Goal: Transaction & Acquisition: Purchase product/service

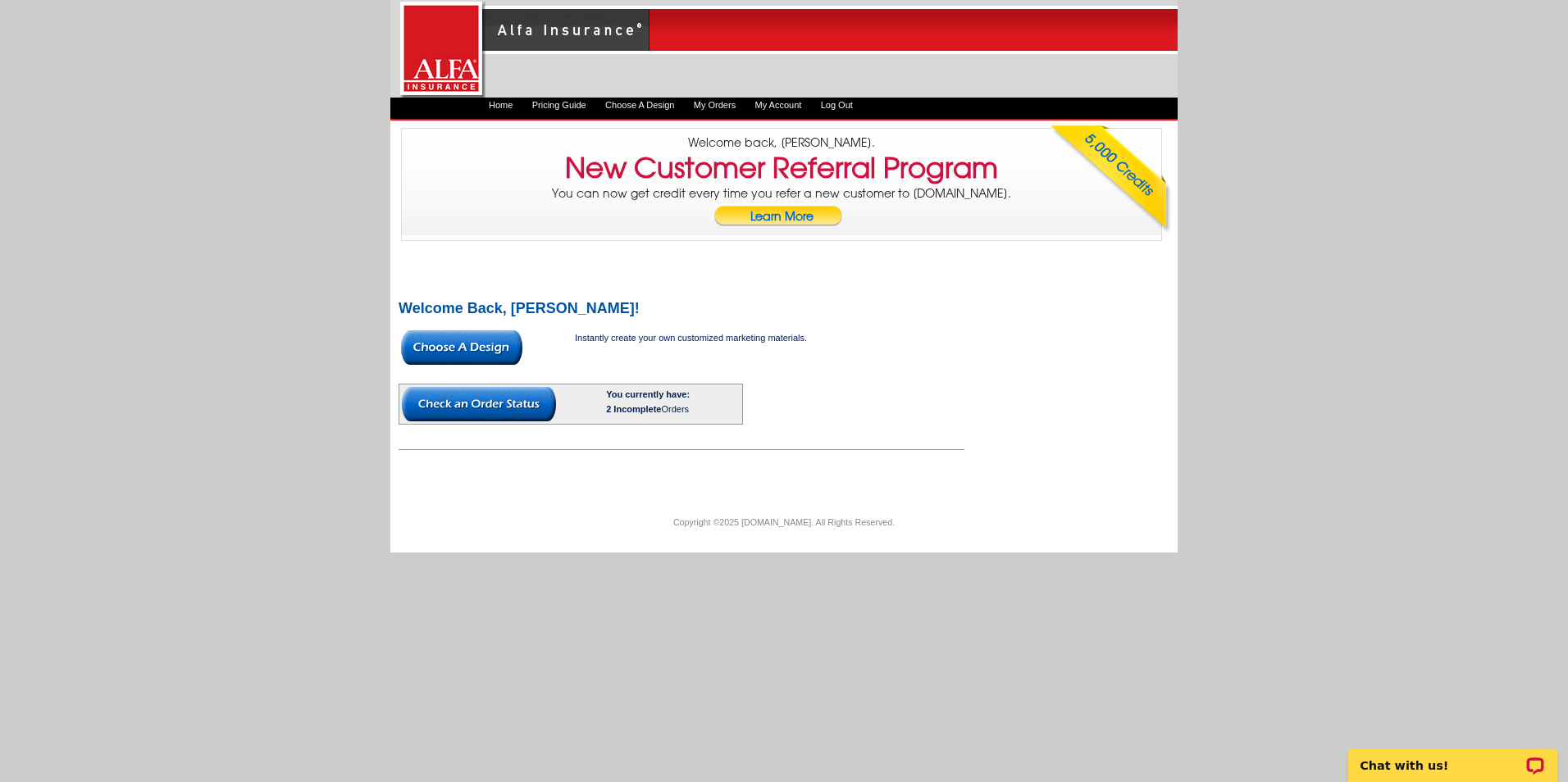
click at [491, 347] on img at bounding box center [462, 348] width 122 height 35
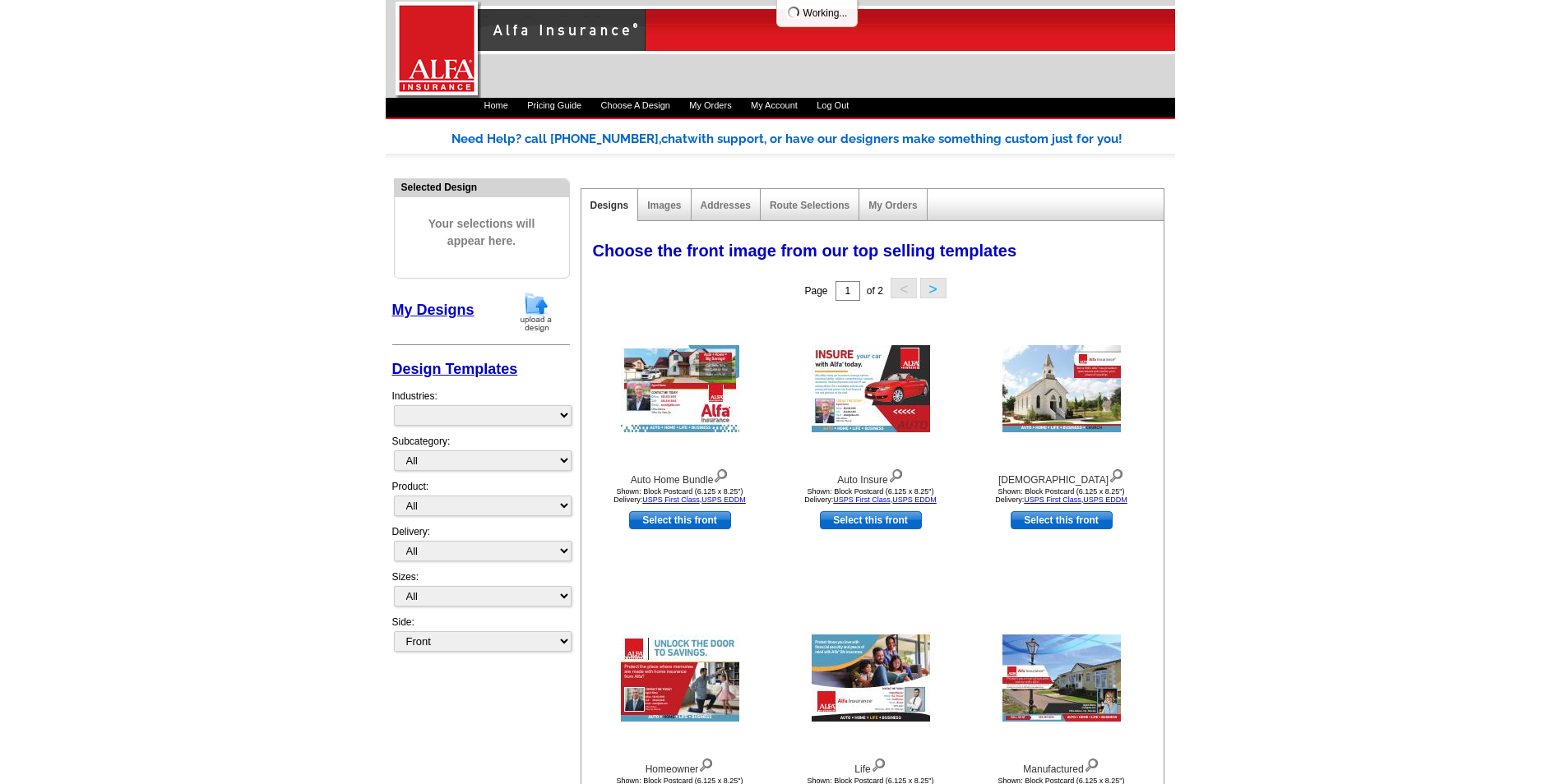
select select "1325"
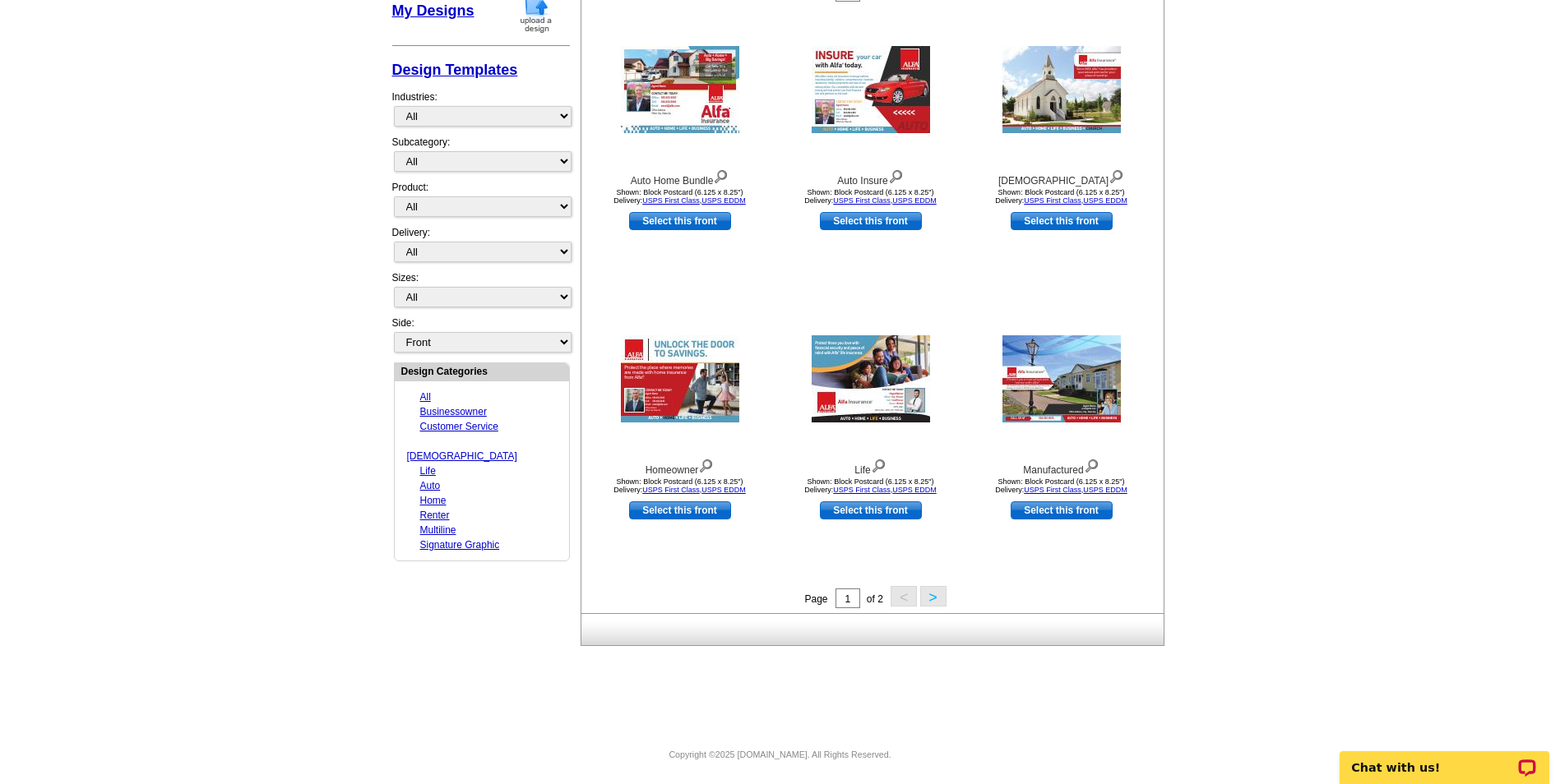
scroll to position [302, 0]
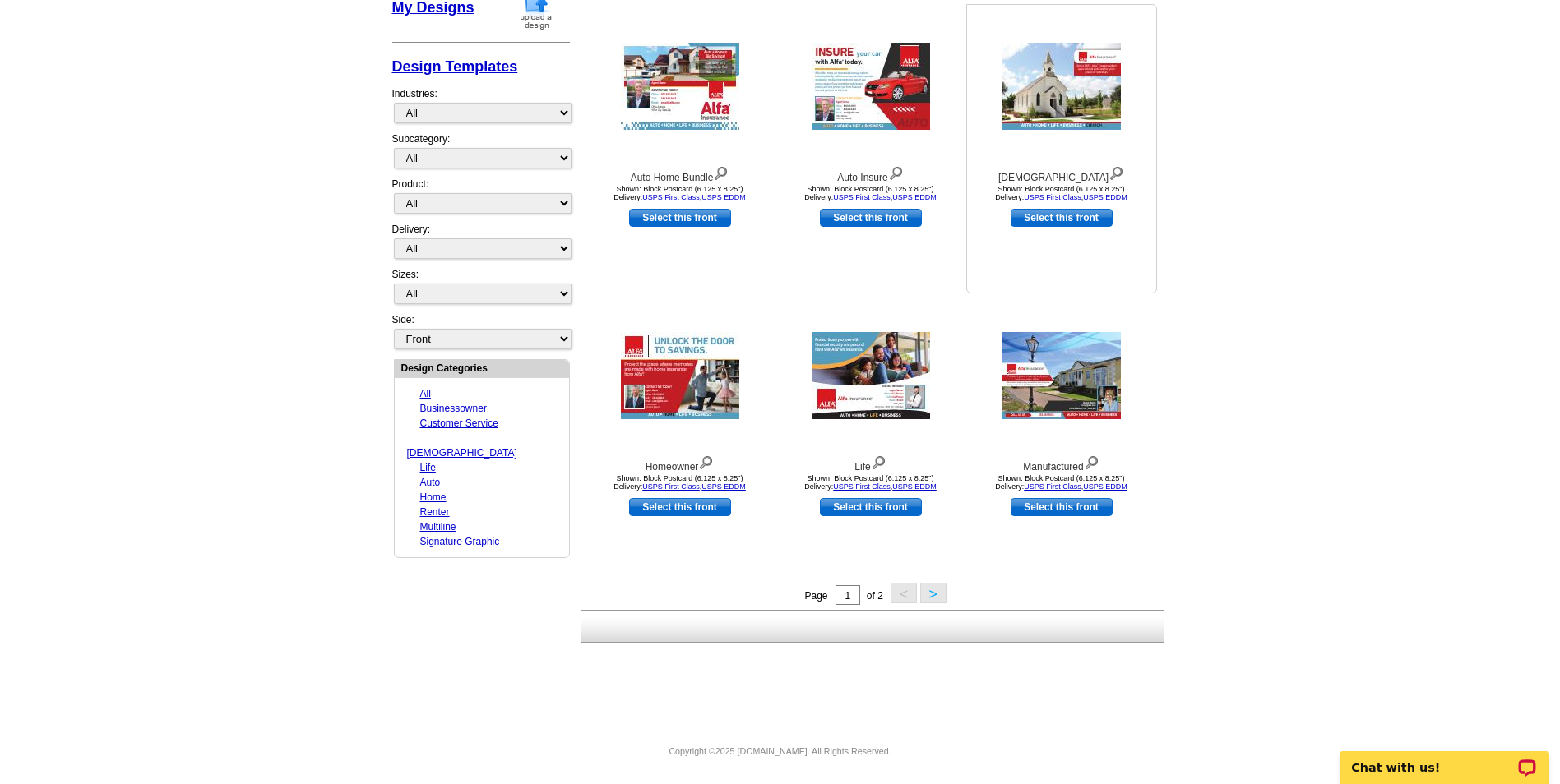
click at [1079, 218] on link "Select this front" at bounding box center [1062, 218] width 102 height 18
select select "14"
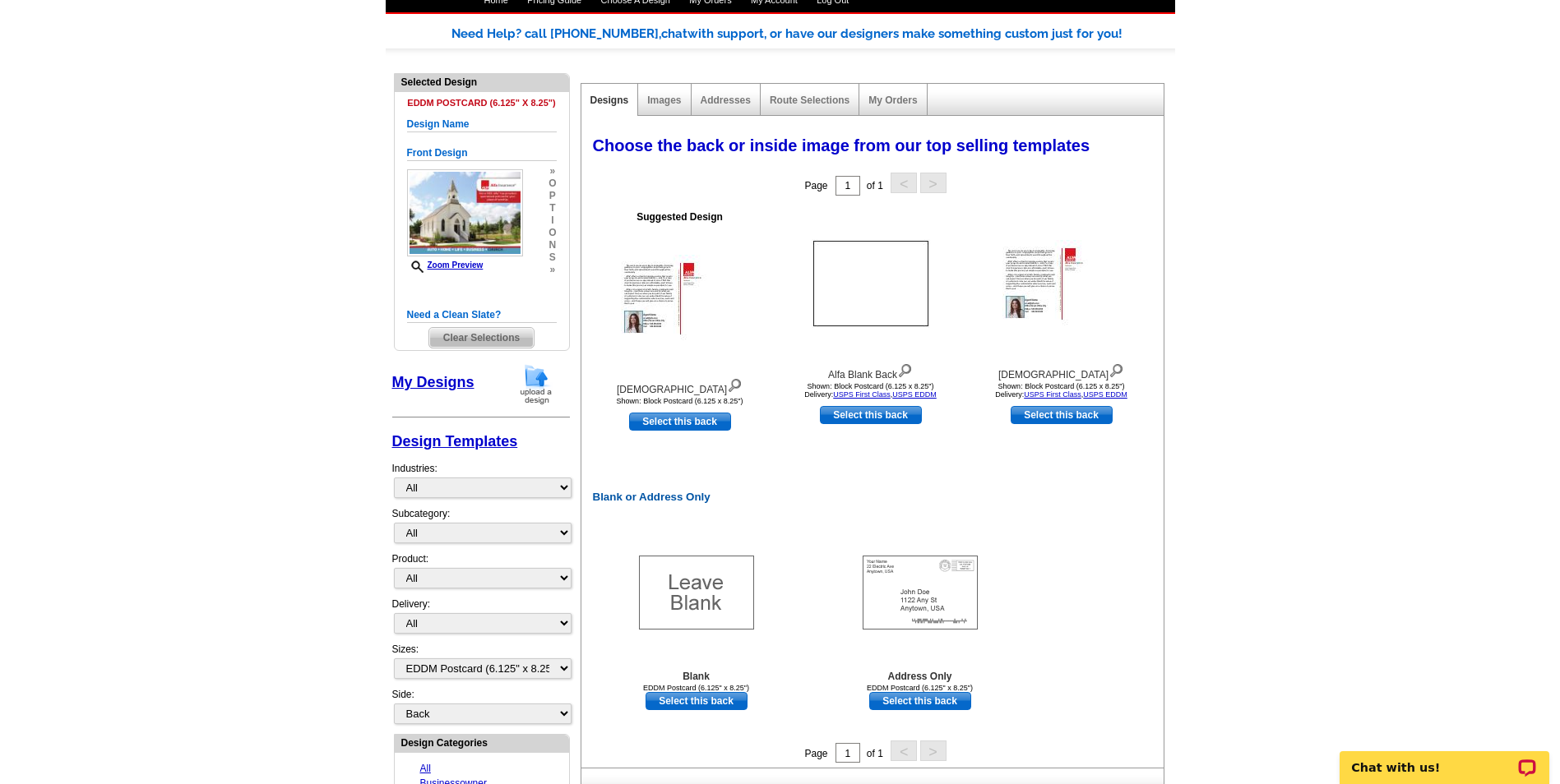
scroll to position [82, 0]
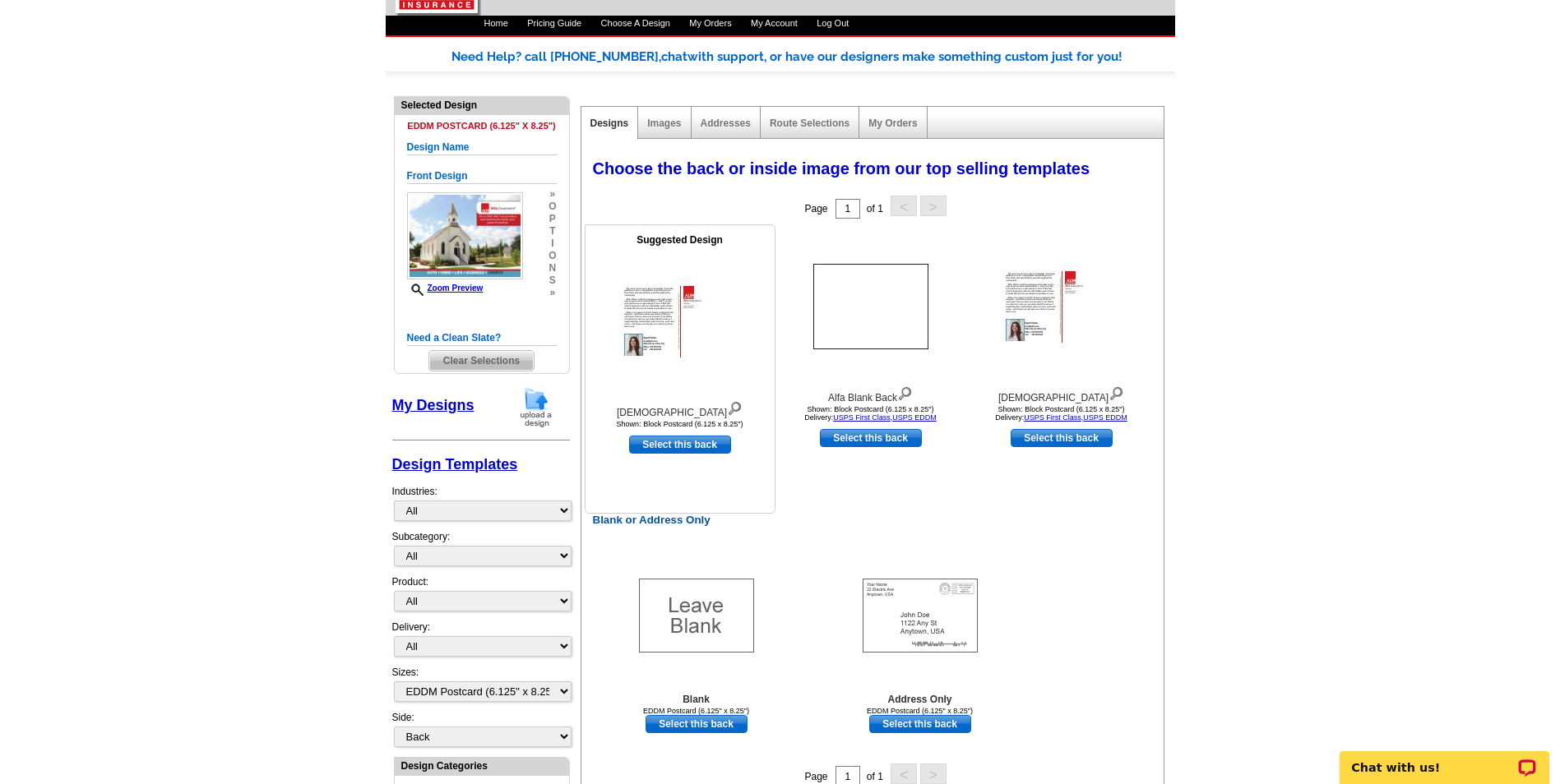
click at [698, 443] on link "Select this back" at bounding box center [680, 445] width 102 height 18
select select "front"
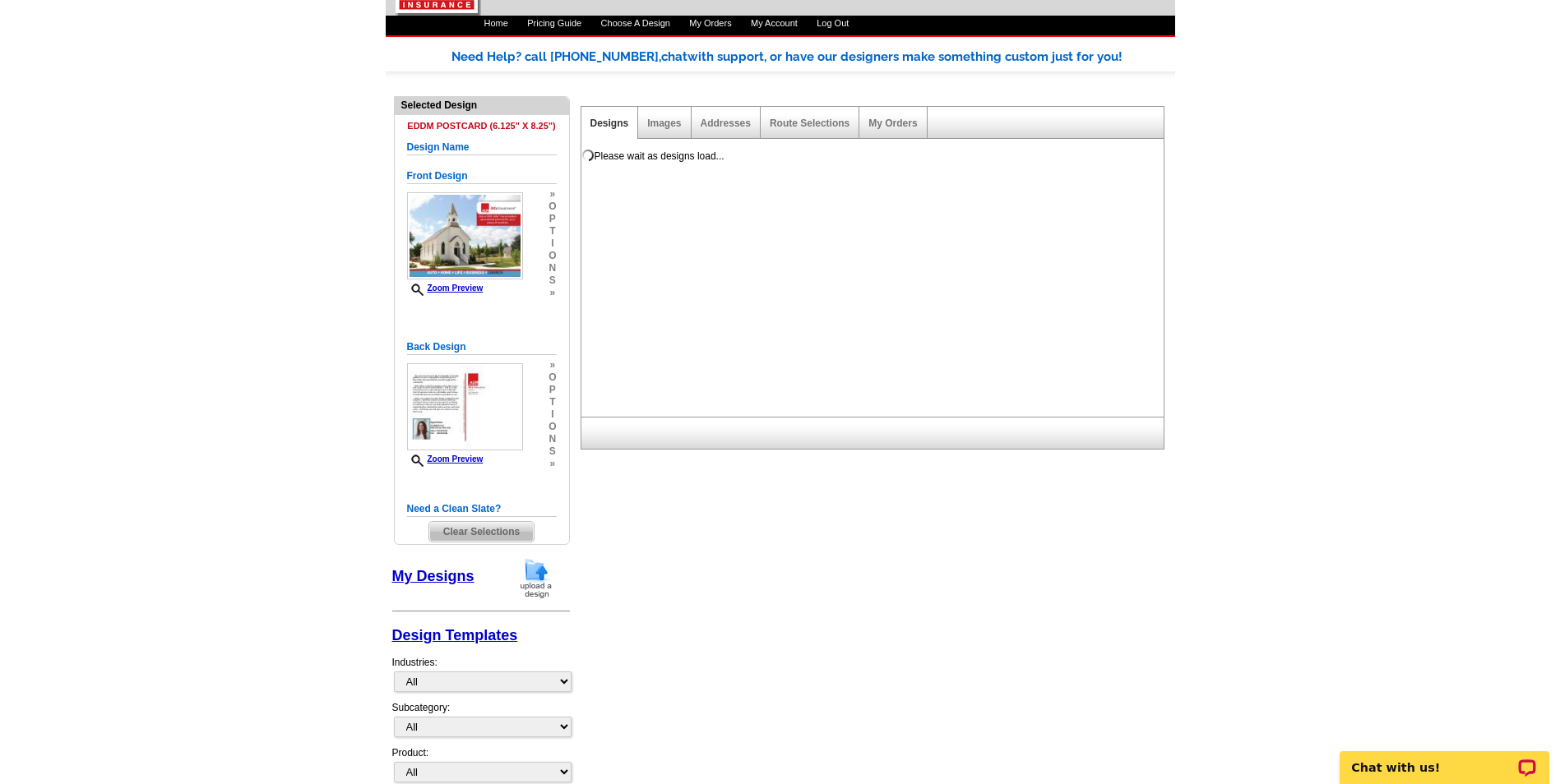
scroll to position [0, 0]
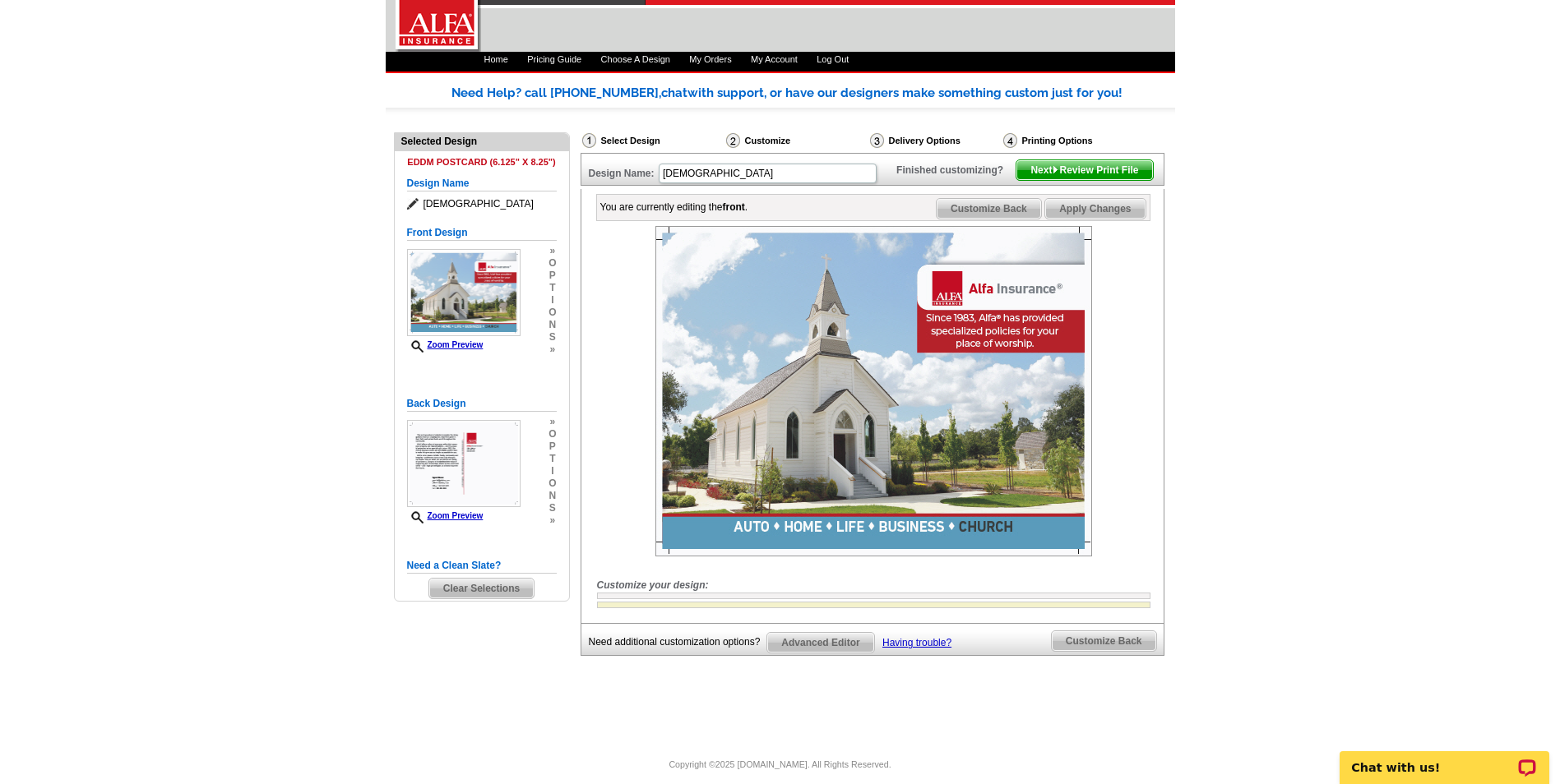
scroll to position [87, 0]
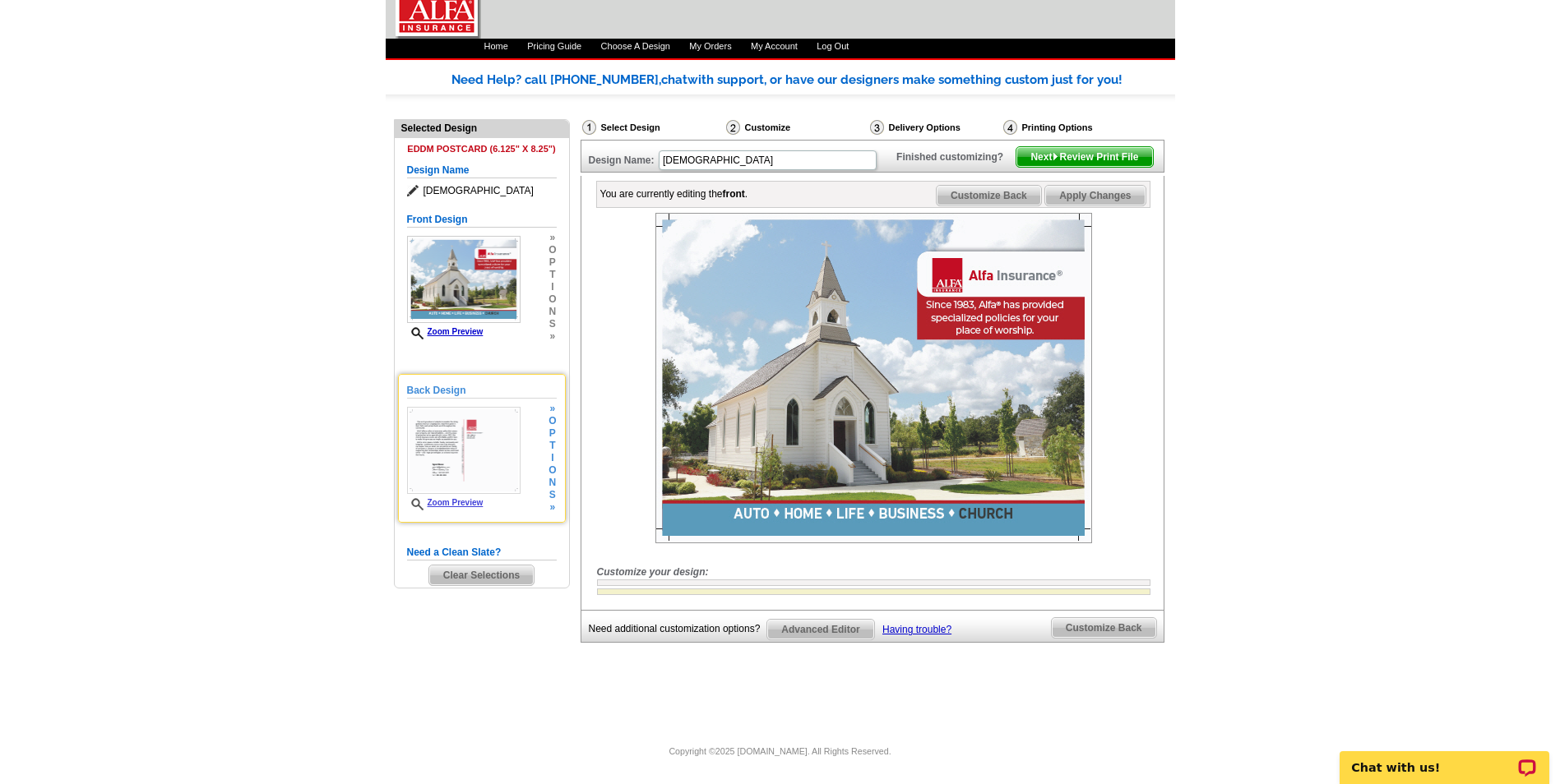
click at [465, 417] on img at bounding box center [464, 451] width 114 height 87
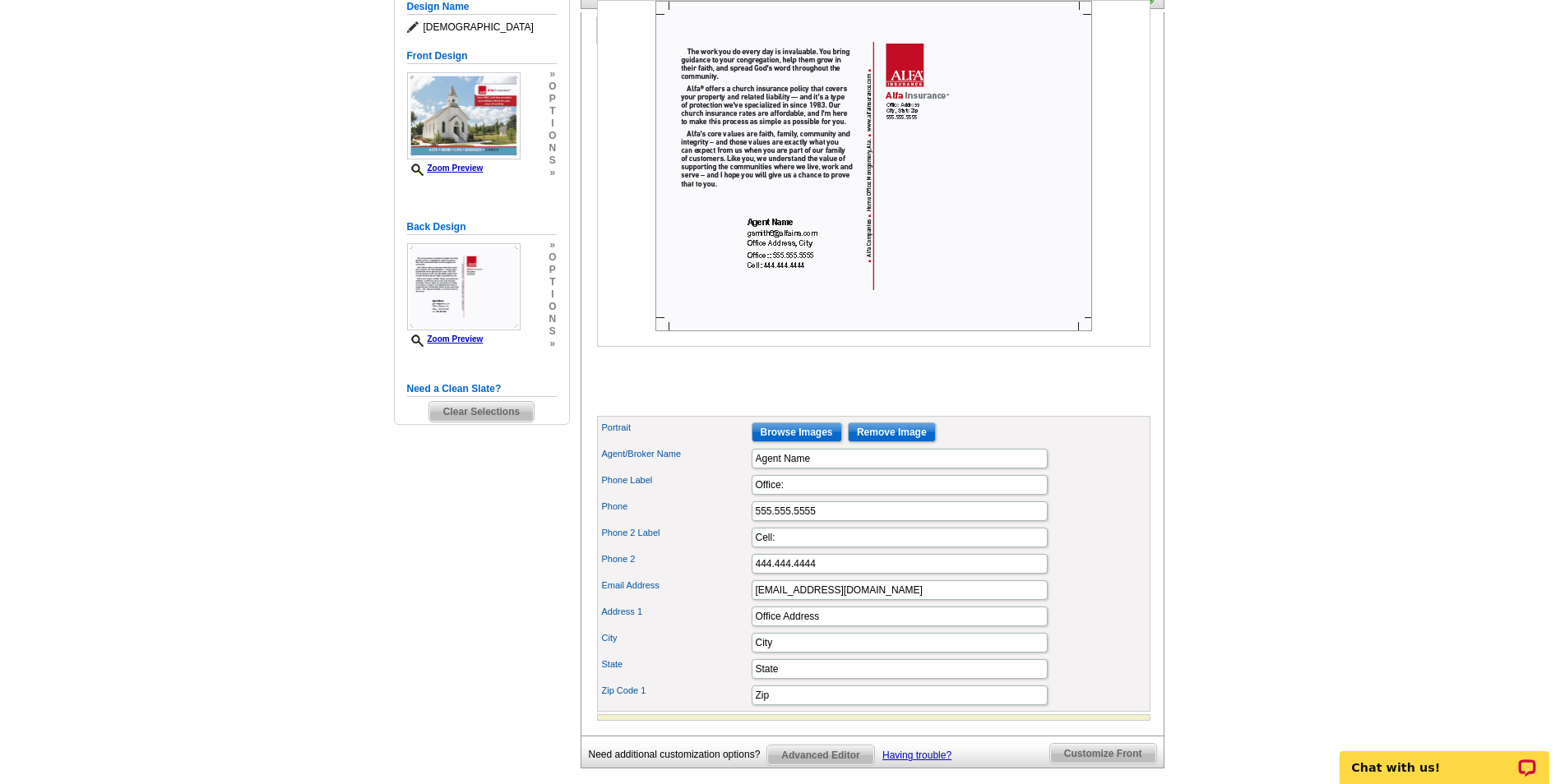
scroll to position [333, 0]
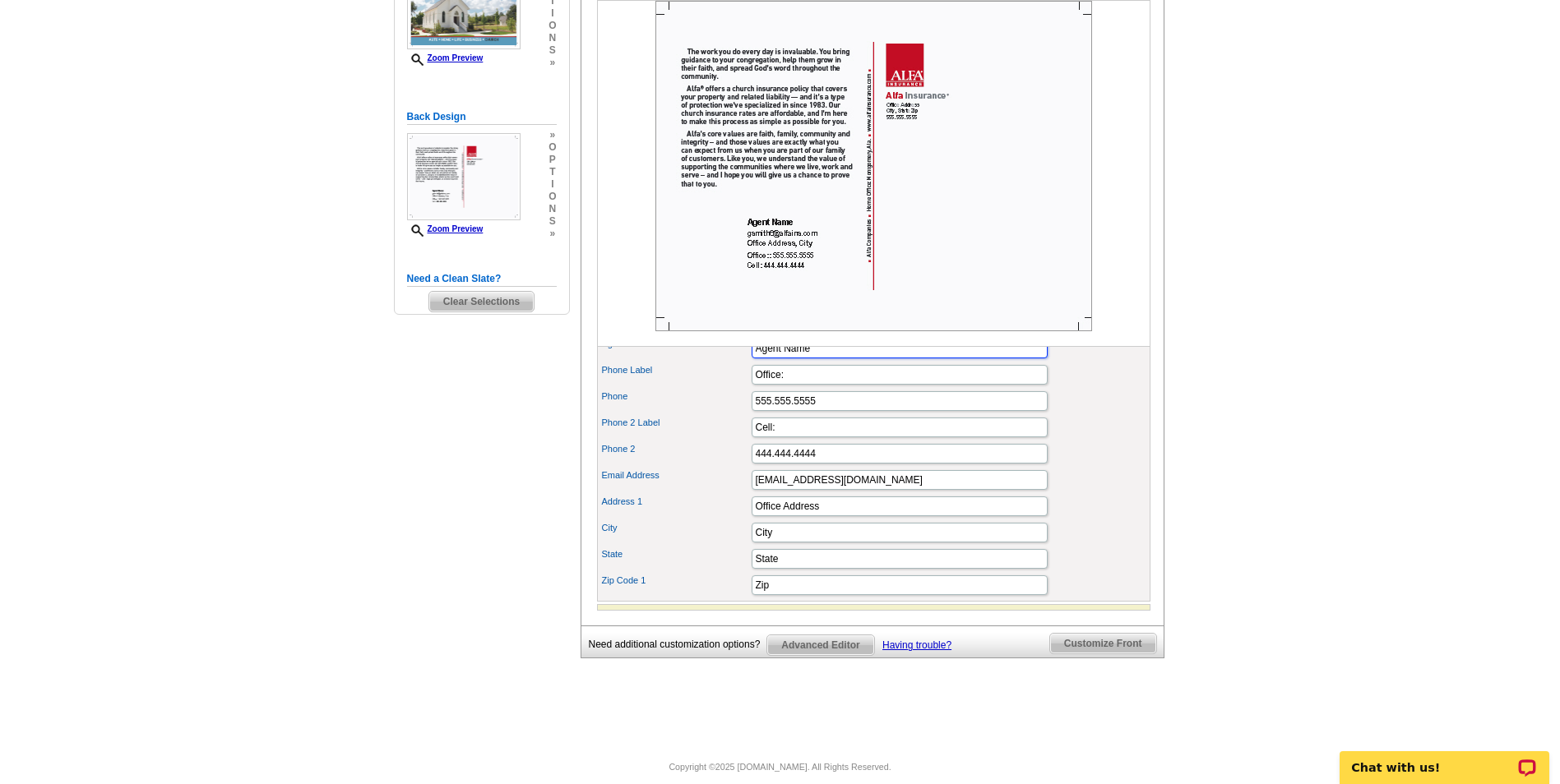
click at [841, 359] on input "Agent Name" at bounding box center [899, 349] width 296 height 20
type input "A"
type input "Greg L. Smith"
type input "678-719-8359"
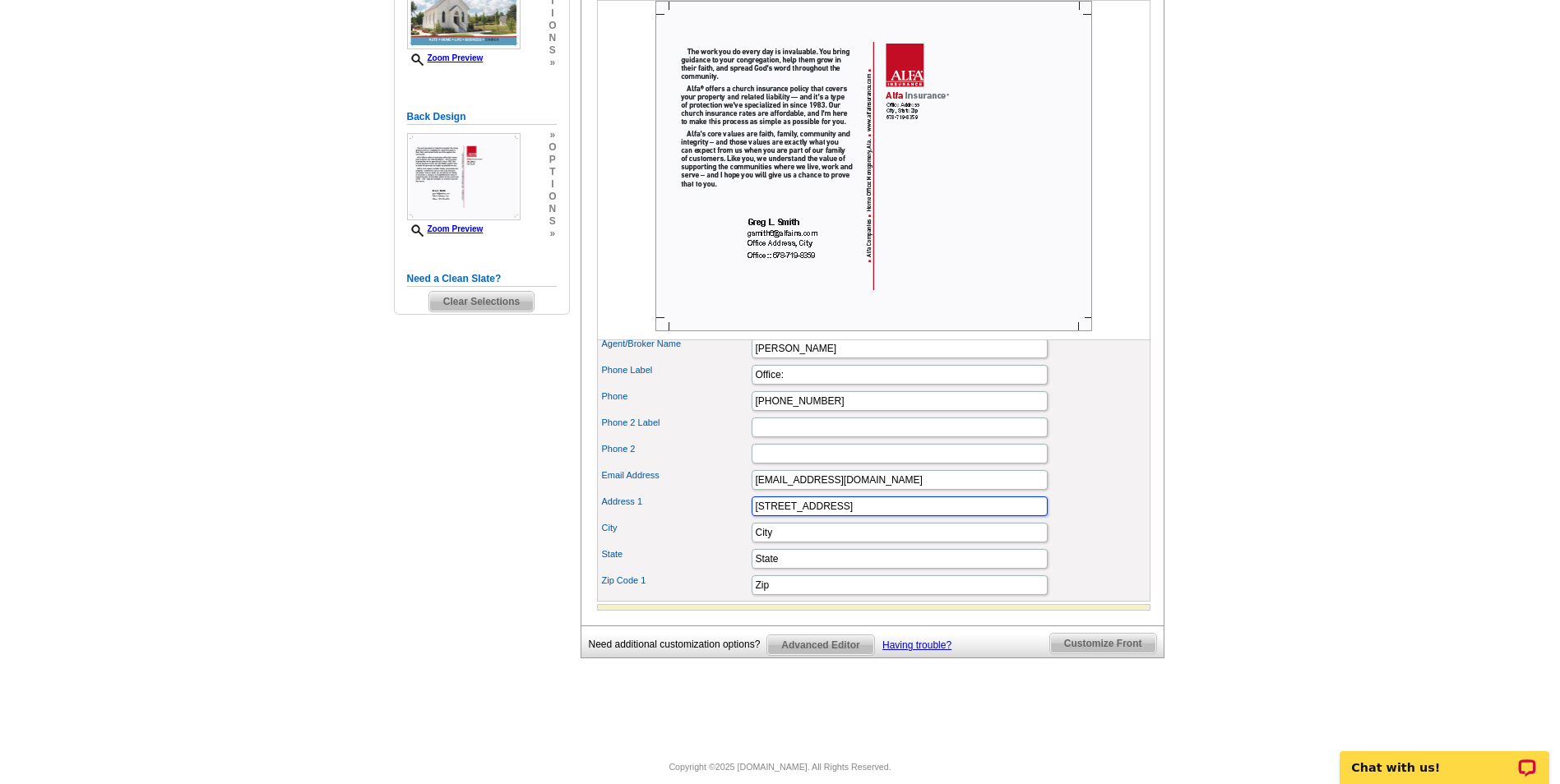
type input "[STREET_ADDRESS]"
type input "[GEOGRAPHIC_DATA]"
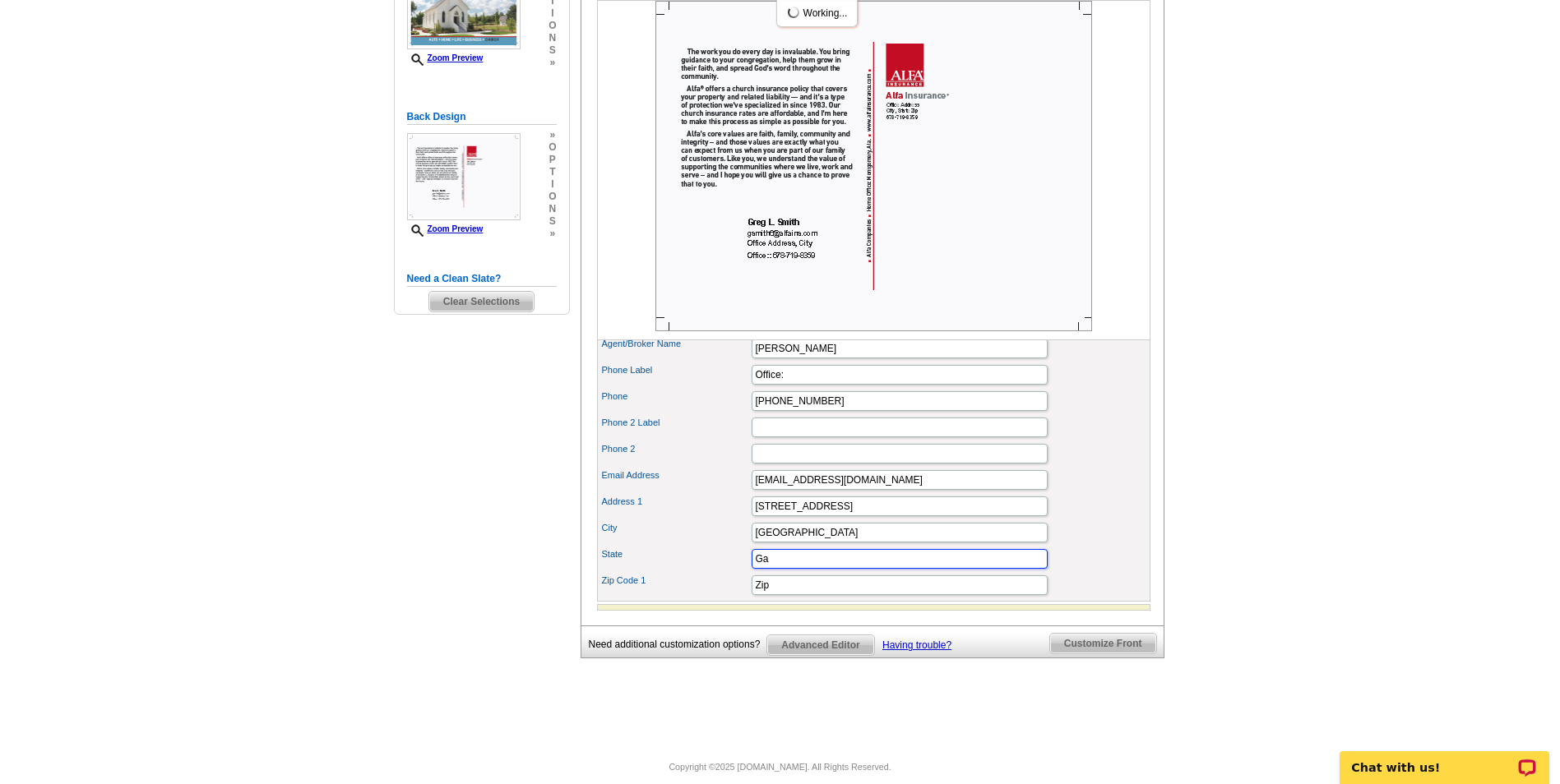
type input "Ga"
type input "30120"
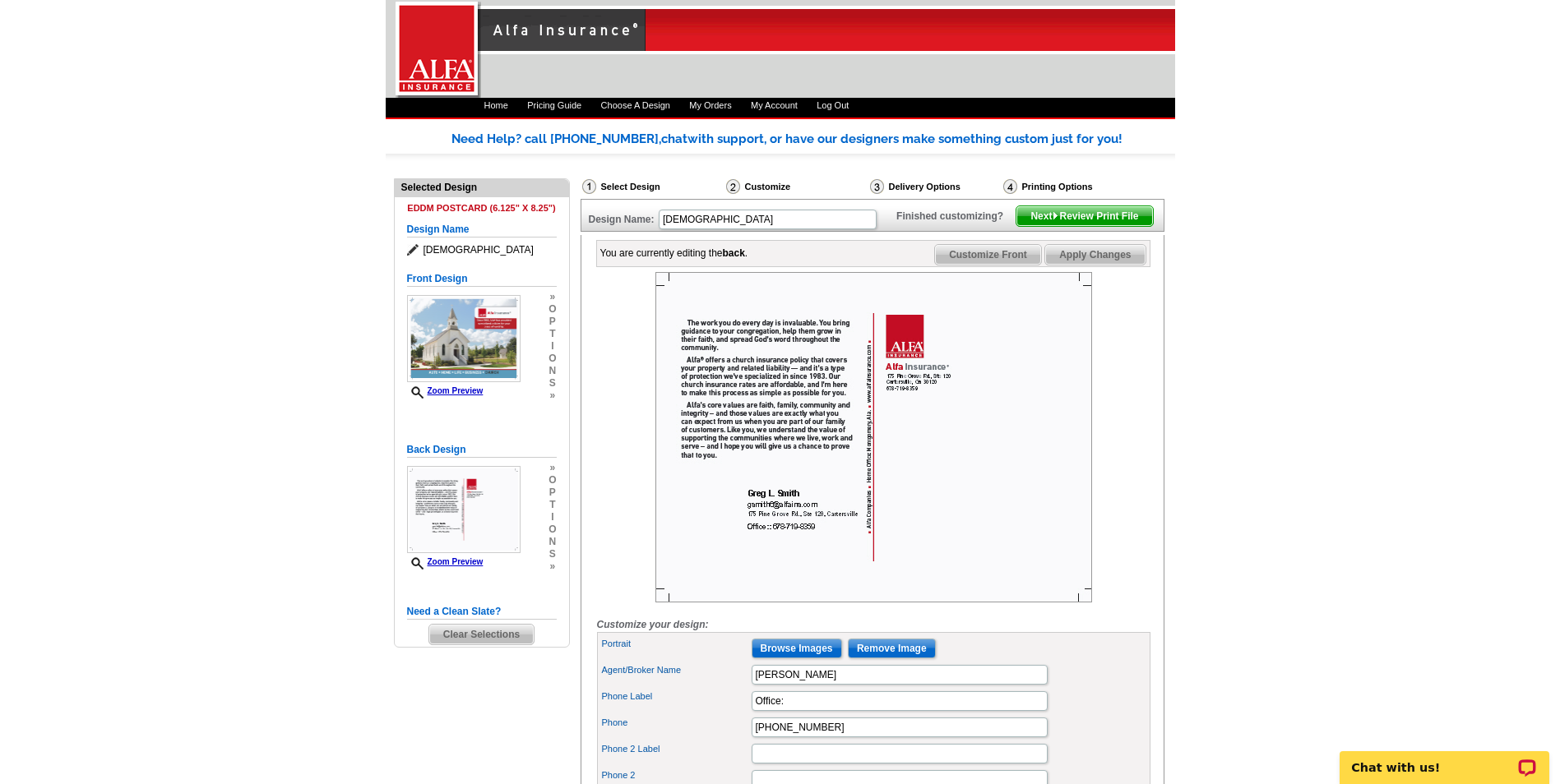
click at [1096, 265] on span "Apply Changes" at bounding box center [1095, 255] width 99 height 20
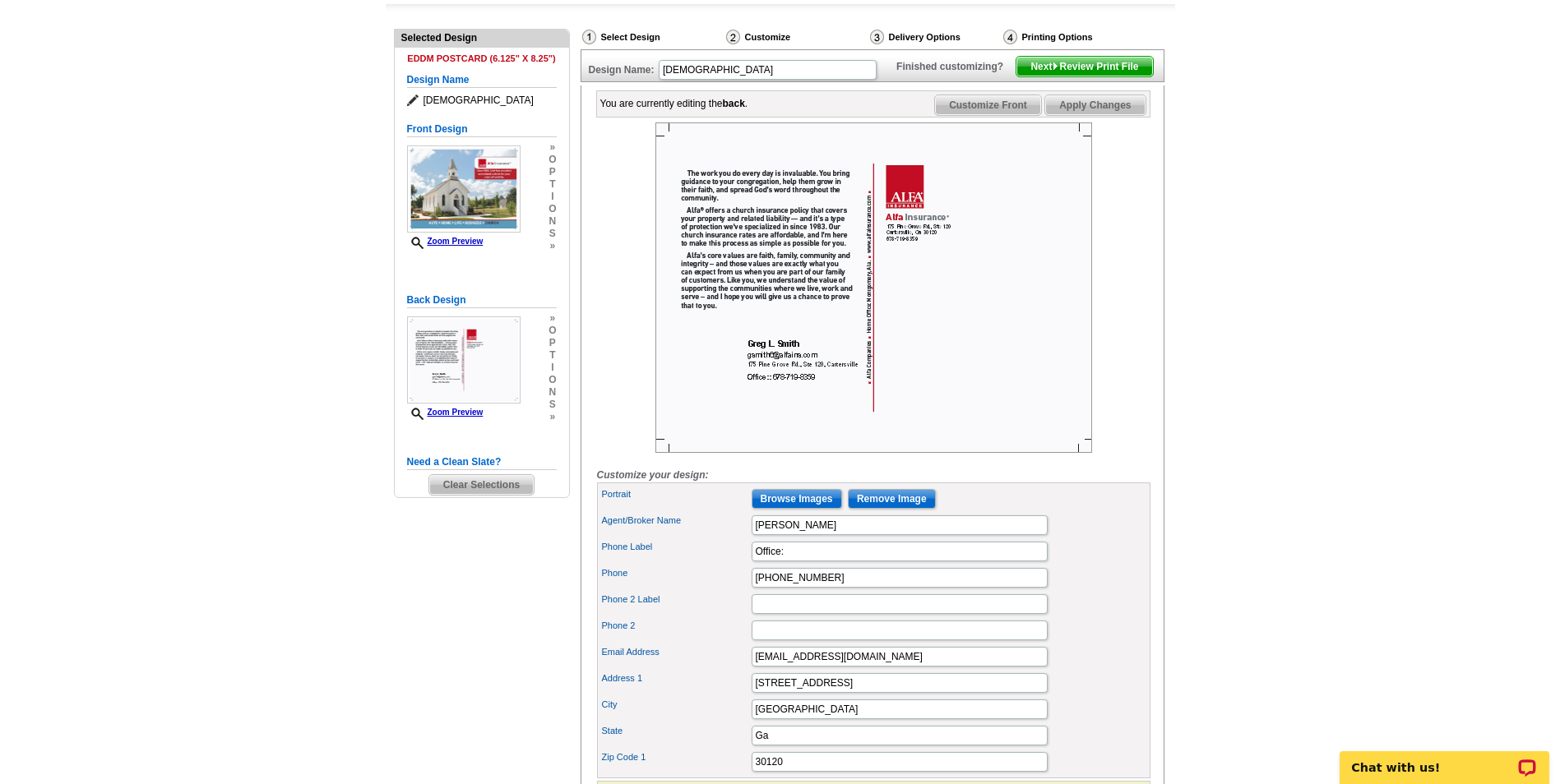
scroll to position [329, 0]
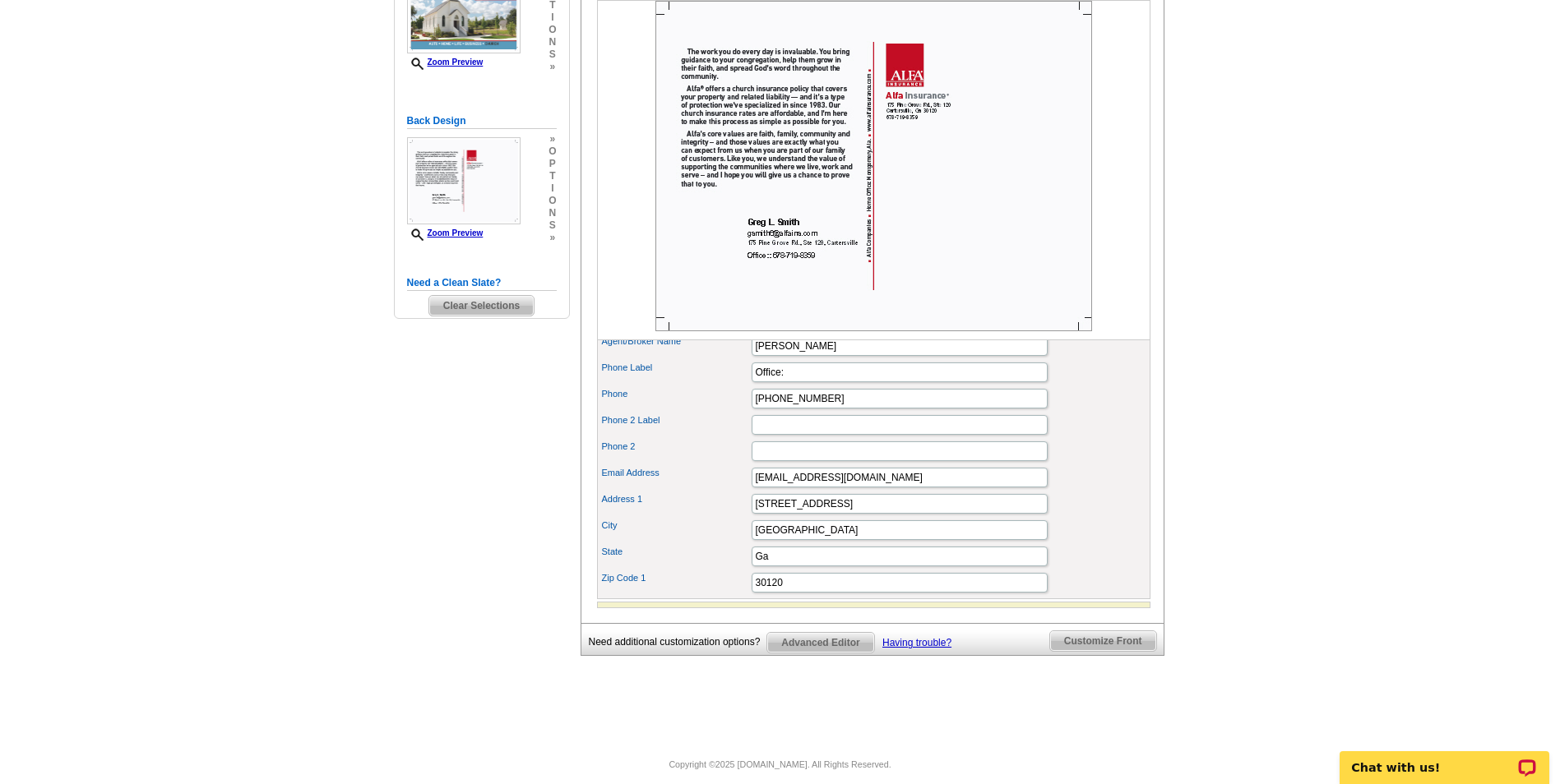
click at [819, 330] on input "Browse Images" at bounding box center [796, 320] width 90 height 20
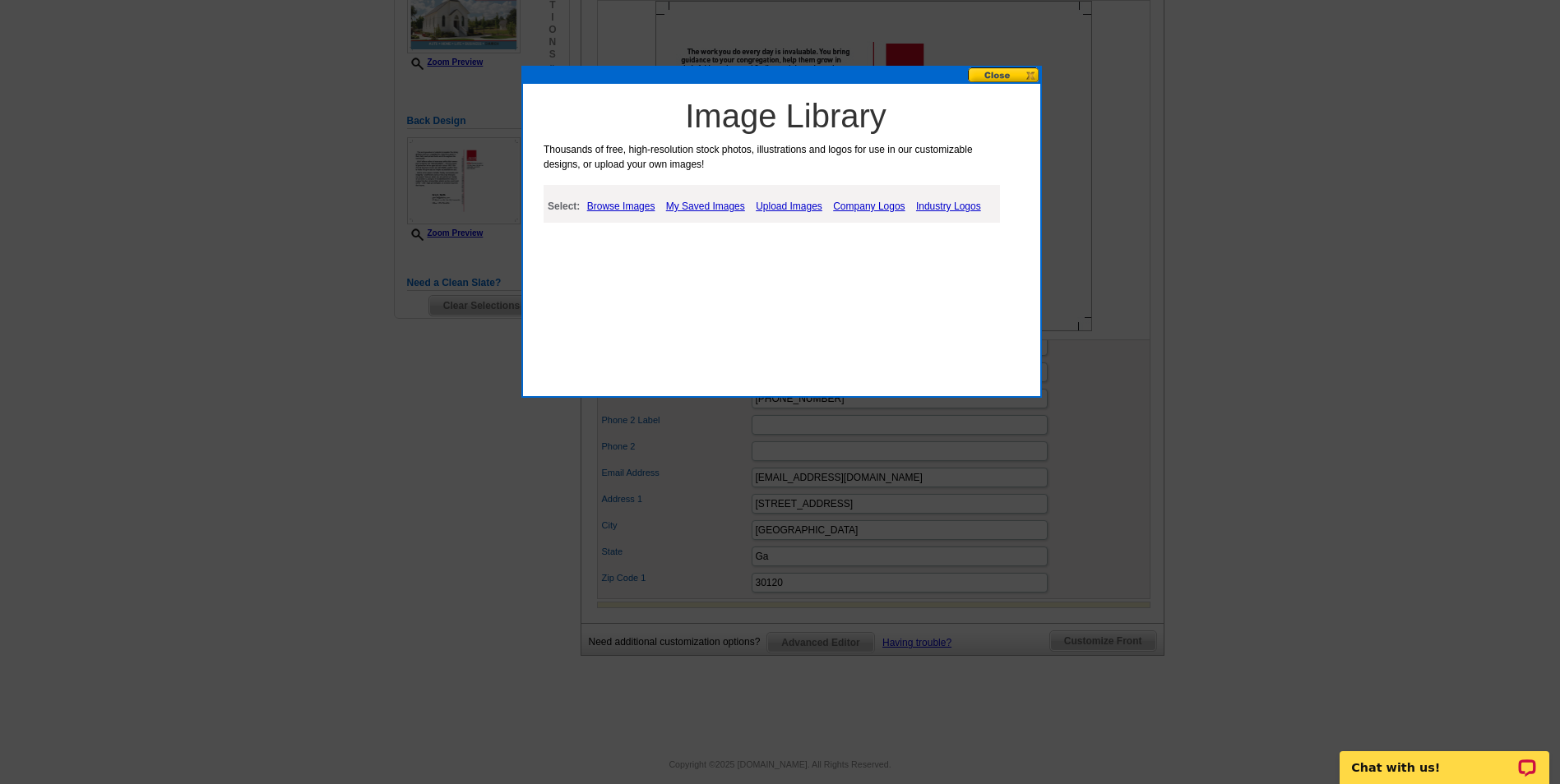
click at [718, 209] on link "My Saved Images" at bounding box center [706, 207] width 87 height 20
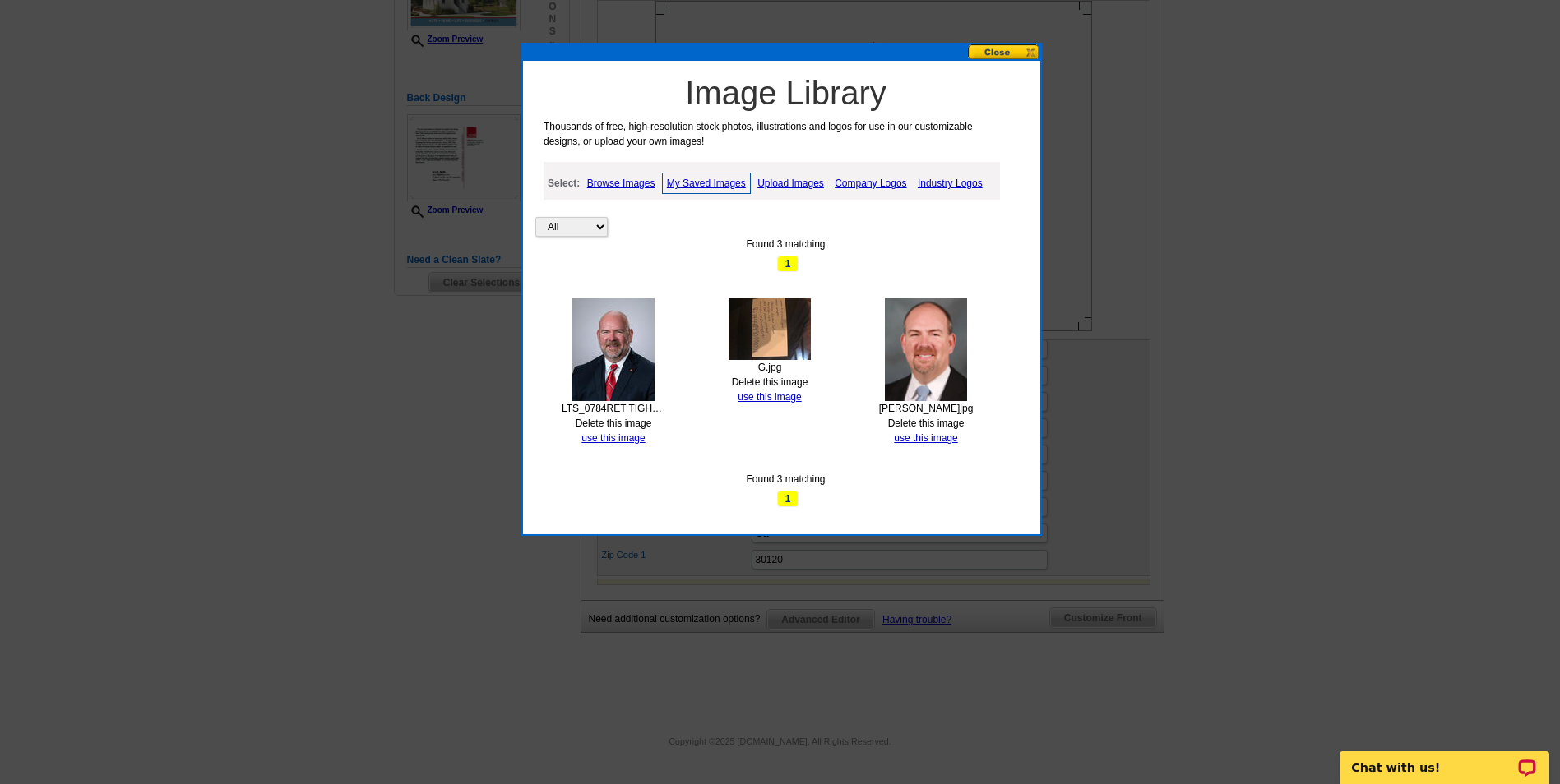
scroll to position [369, 0]
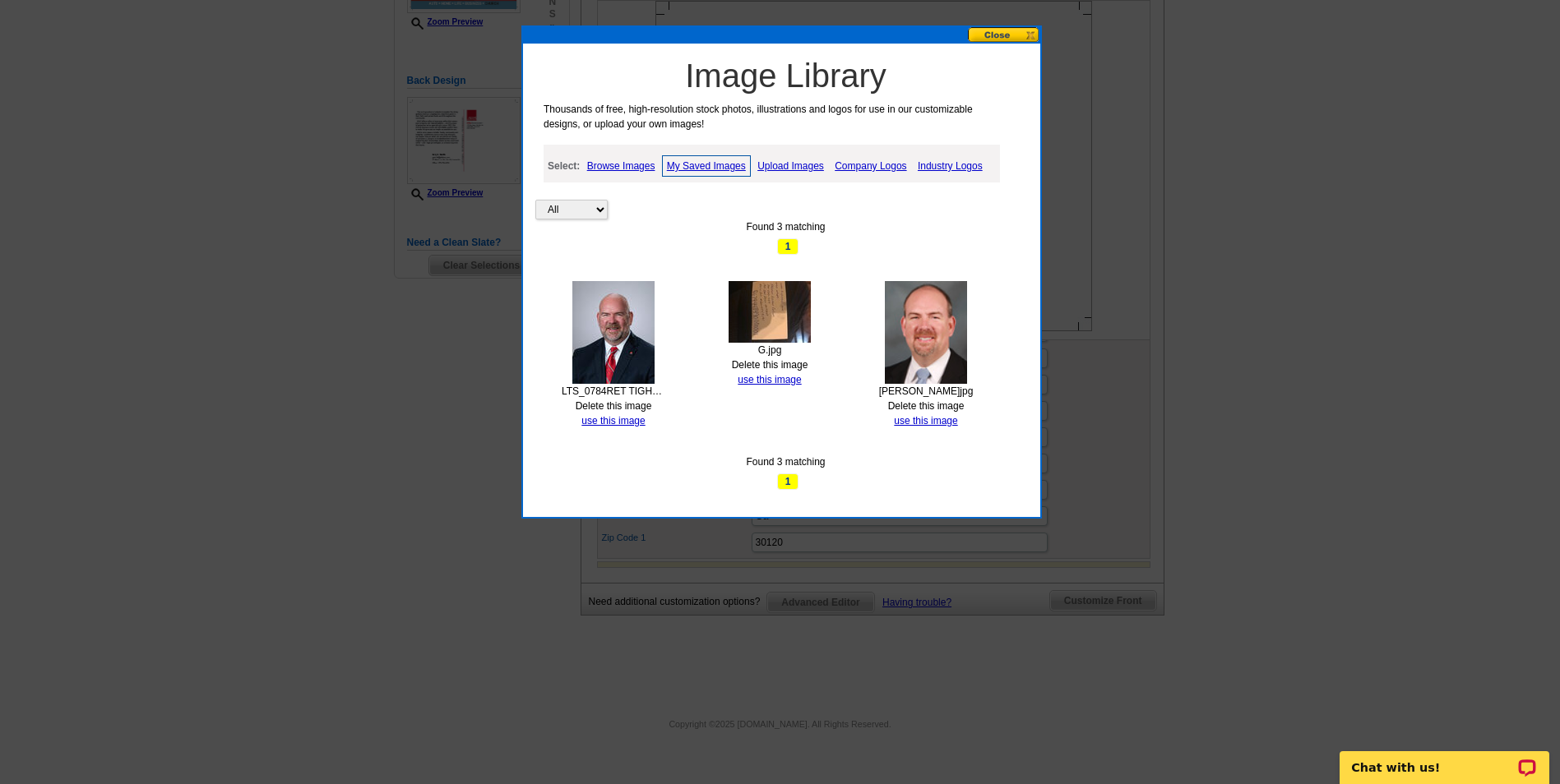
click at [612, 288] on img at bounding box center [613, 332] width 82 height 103
click at [614, 384] on div "LTS_0784RET TIGHT.jpg" at bounding box center [614, 392] width 104 height 15
click at [616, 165] on link "Browse Images" at bounding box center [621, 167] width 76 height 20
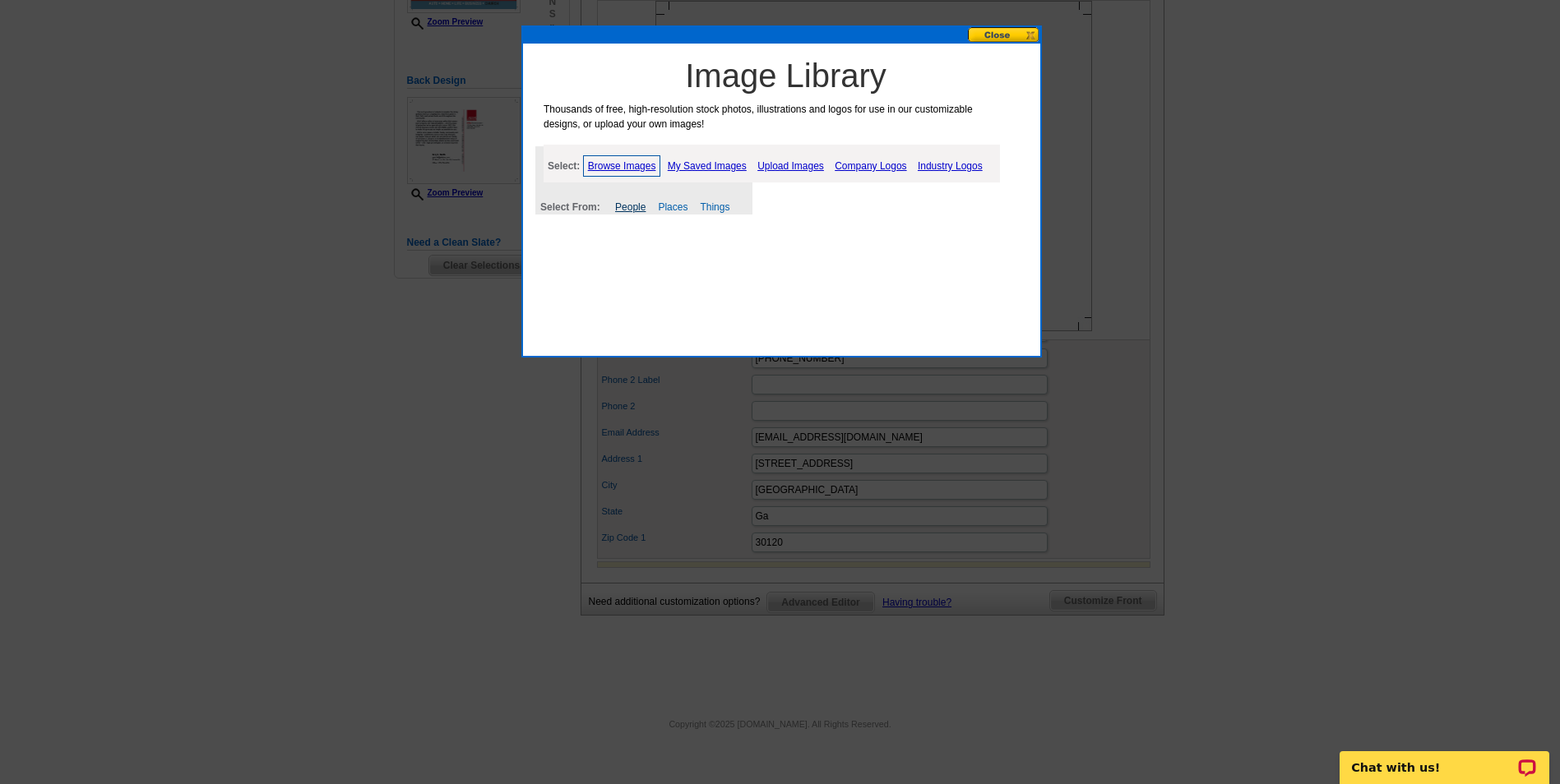
click at [638, 209] on link "People" at bounding box center [629, 207] width 30 height 12
click at [720, 160] on link "My Saved Images" at bounding box center [708, 167] width 87 height 20
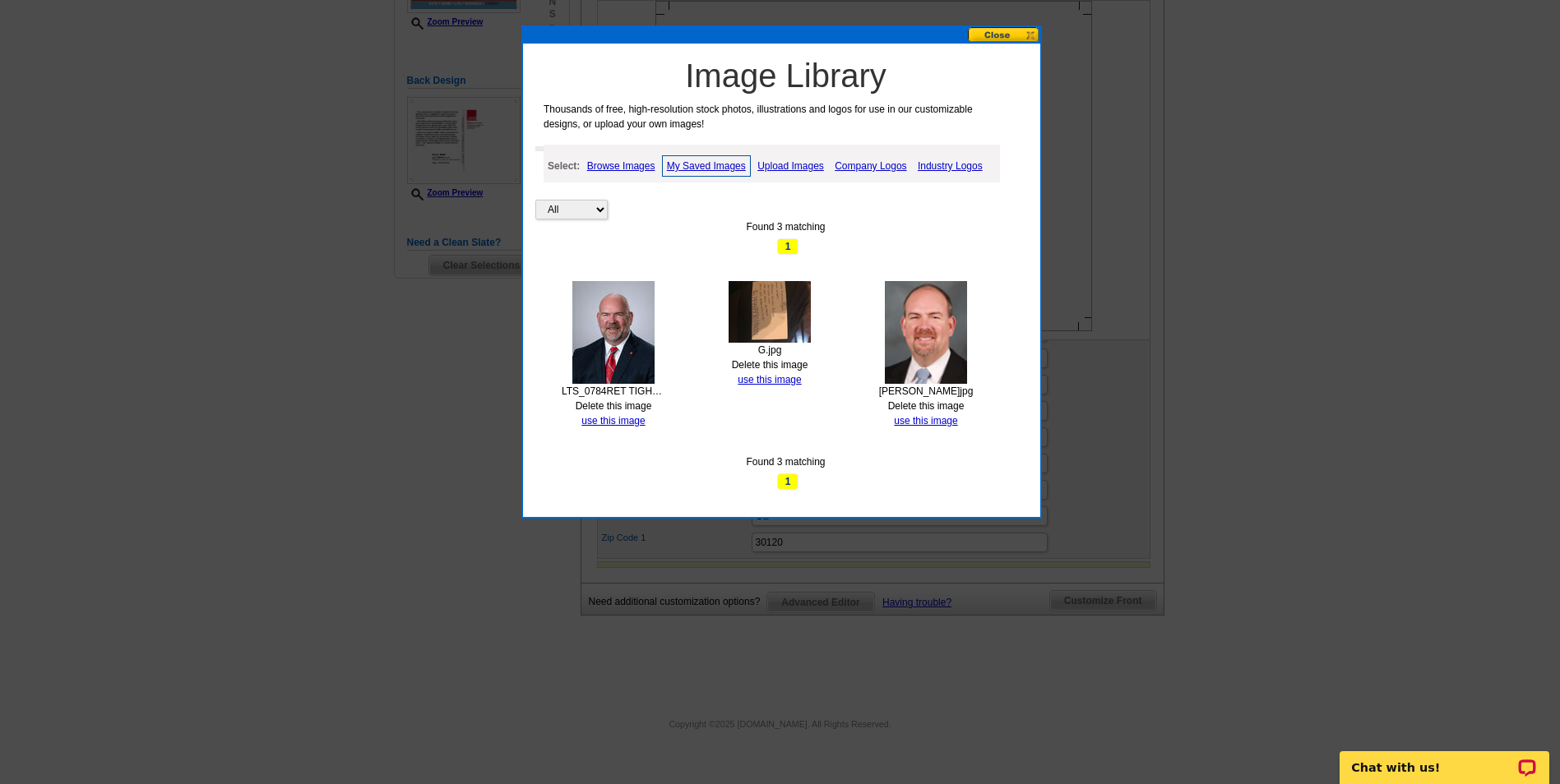
click at [607, 329] on img at bounding box center [613, 332] width 82 height 103
click at [617, 421] on link "use this image" at bounding box center [613, 421] width 64 height 12
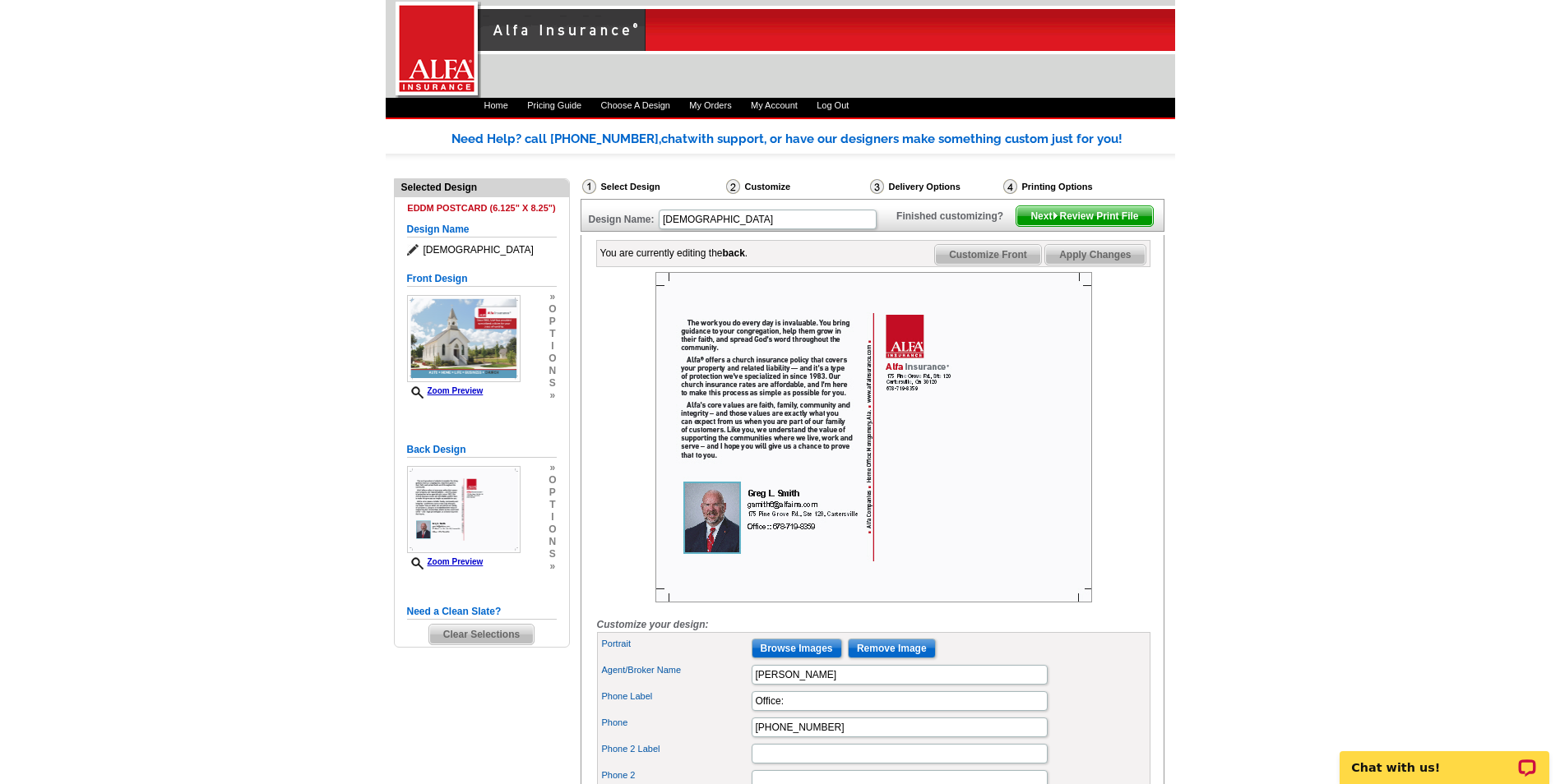
click at [1089, 226] on span "Next Review Print File" at bounding box center [1084, 217] width 136 height 20
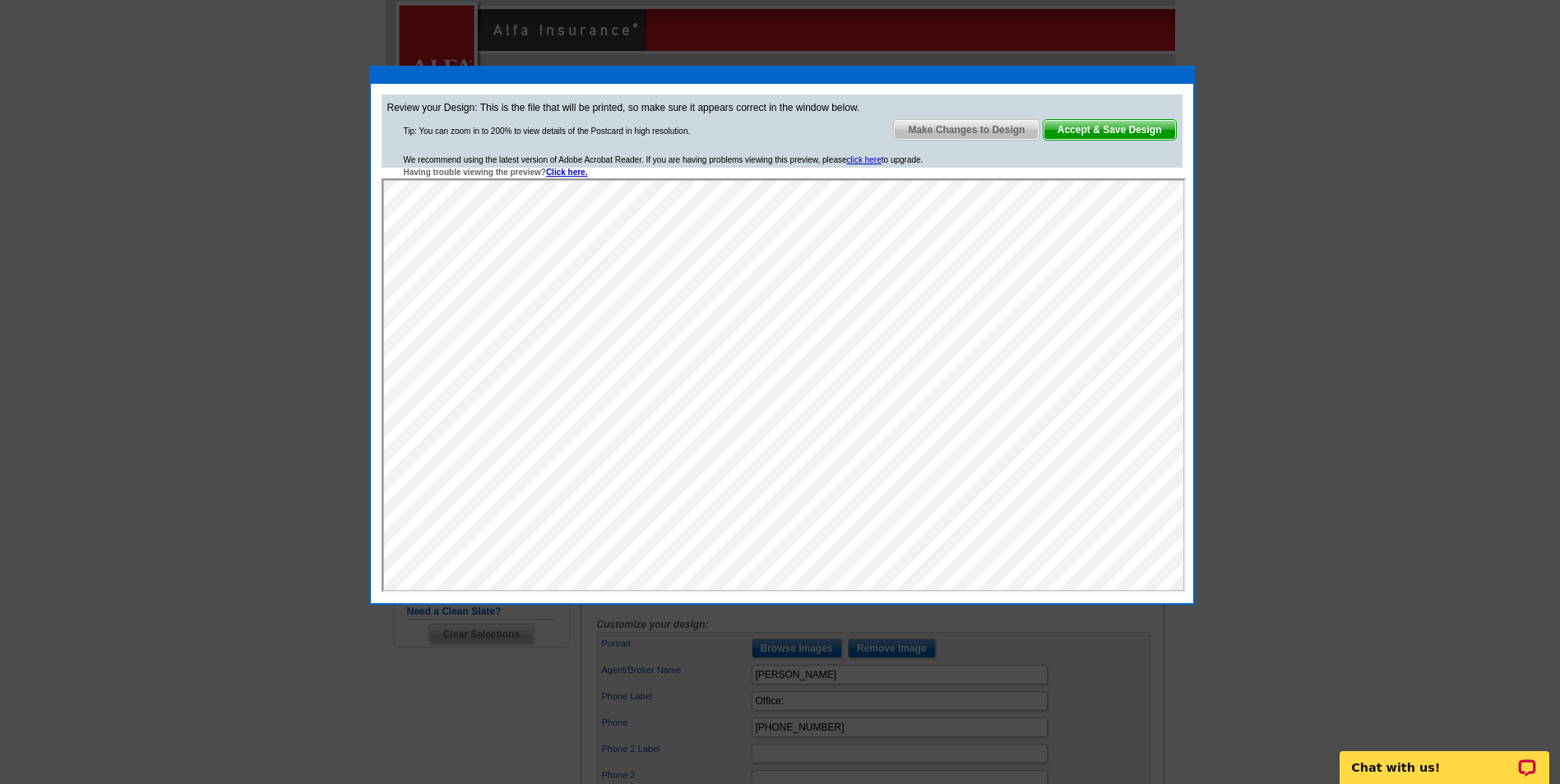
click at [1120, 128] on span "Accept & Save Design" at bounding box center [1109, 130] width 132 height 20
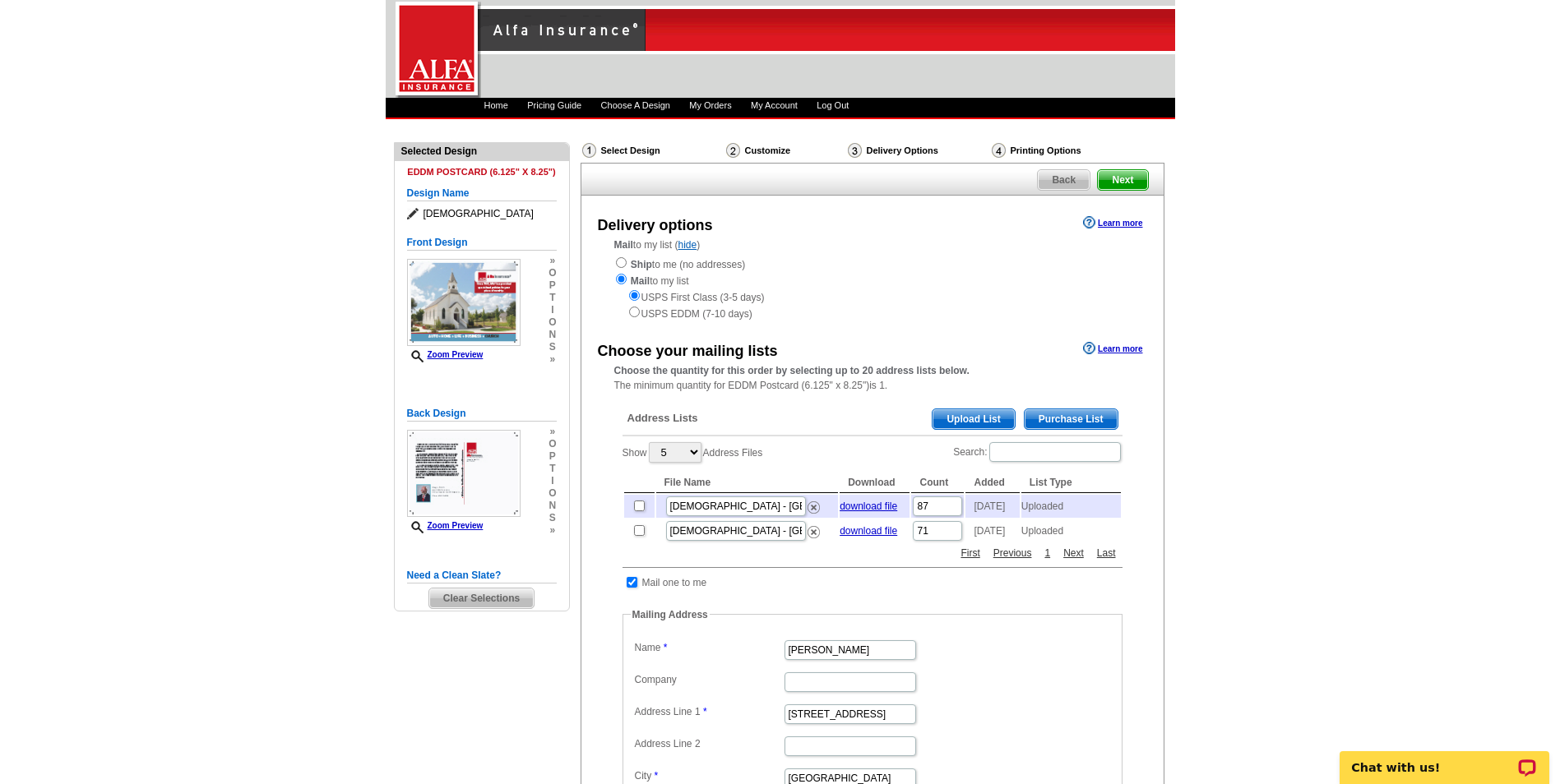
click at [978, 420] on span "Upload List" at bounding box center [973, 420] width 81 height 20
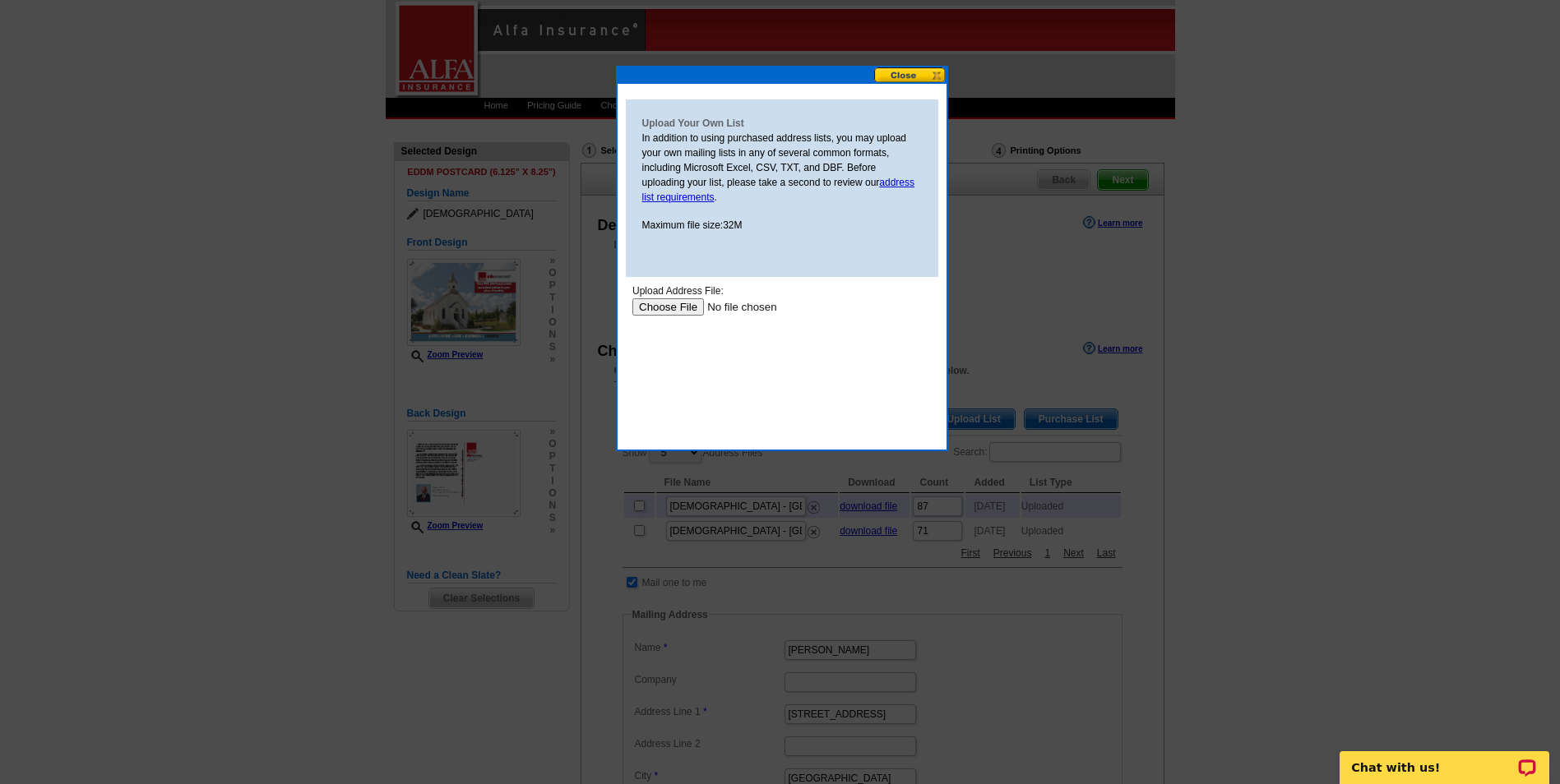
click at [658, 310] on input "file" at bounding box center [735, 307] width 208 height 17
click at [655, 309] on input "file" at bounding box center [735, 307] width 208 height 17
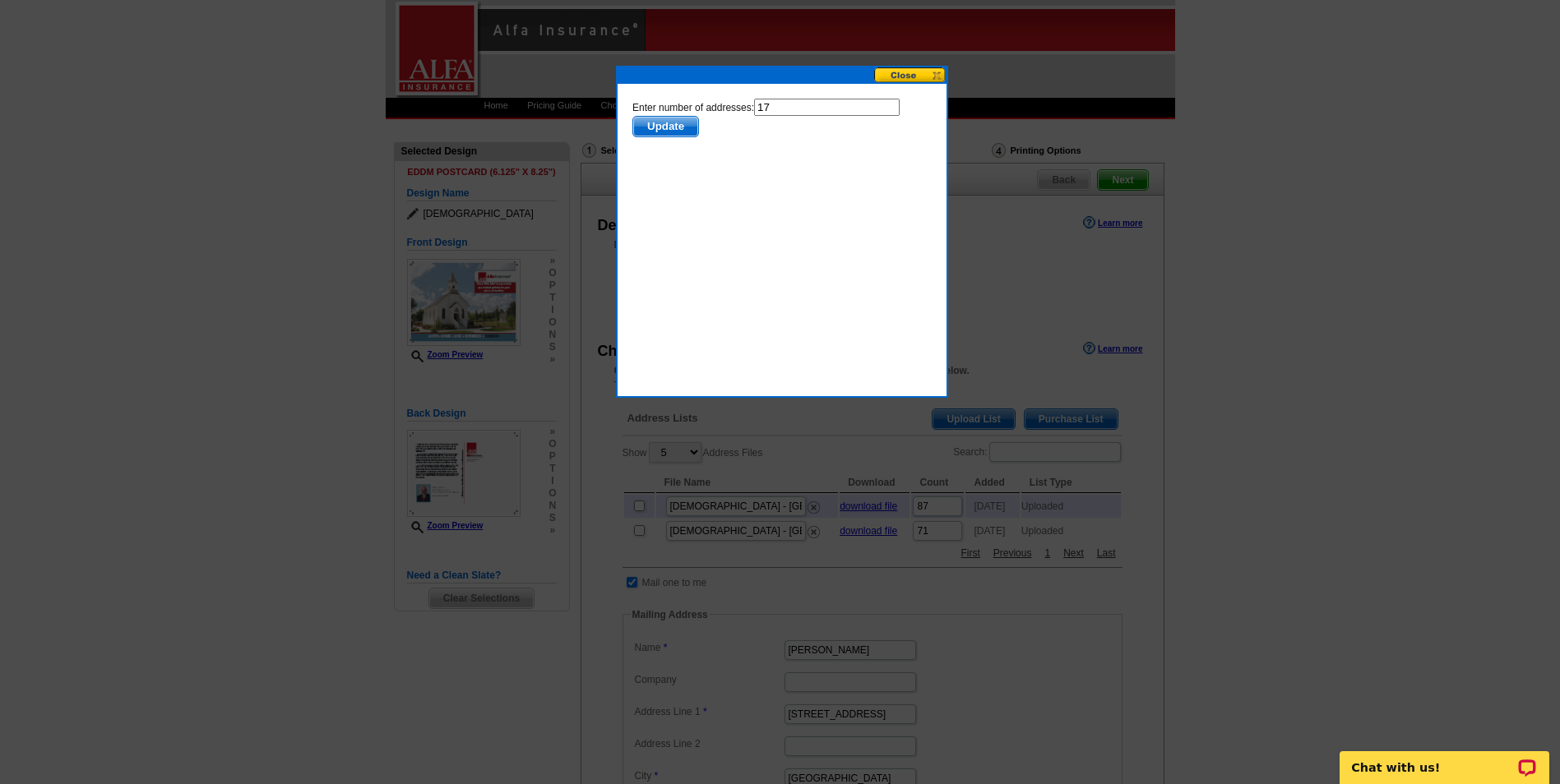
click at [670, 123] on span "Update" at bounding box center [664, 127] width 65 height 20
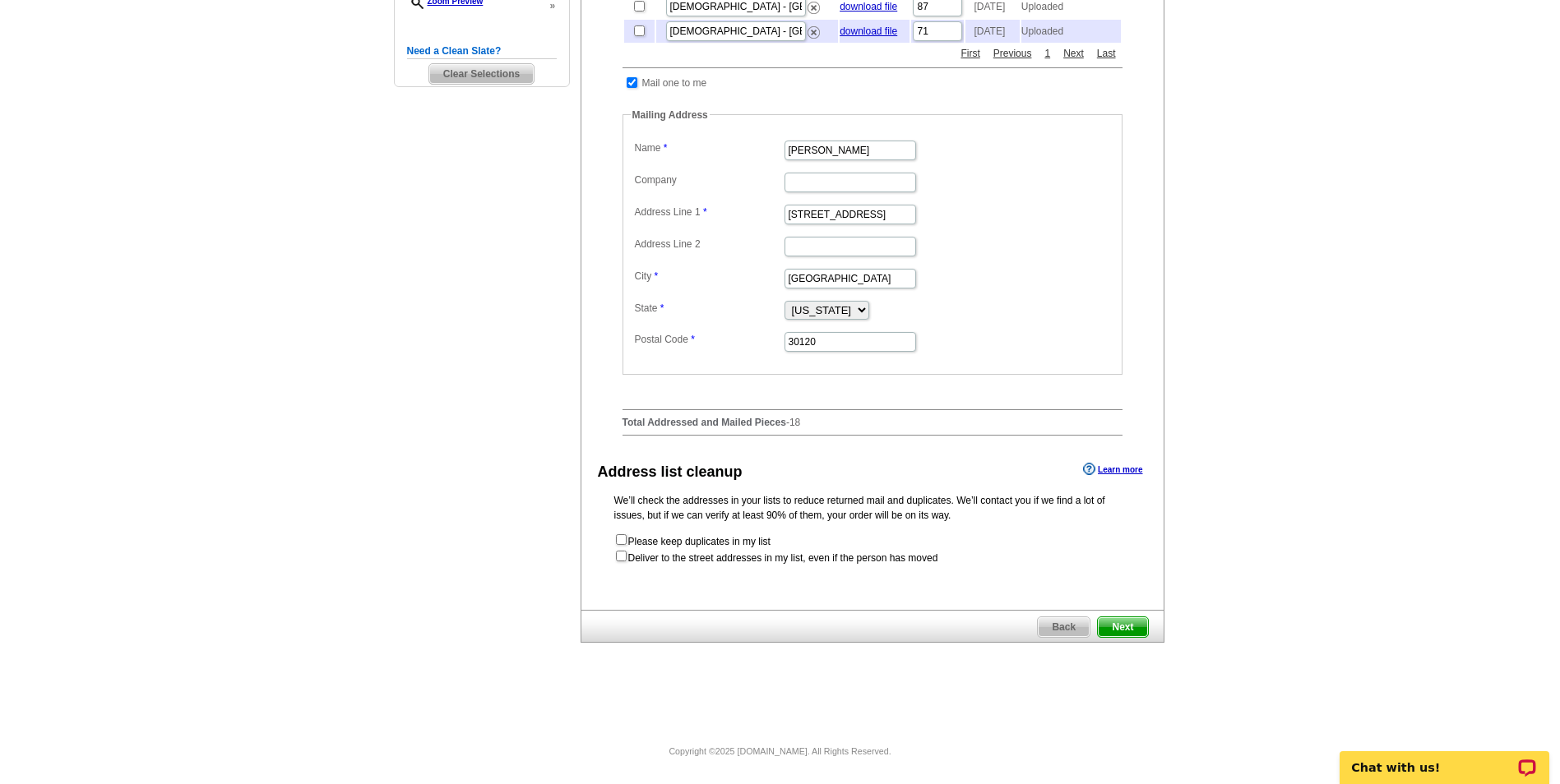
scroll to position [545, 0]
click at [1134, 621] on span "Next" at bounding box center [1122, 627] width 49 height 20
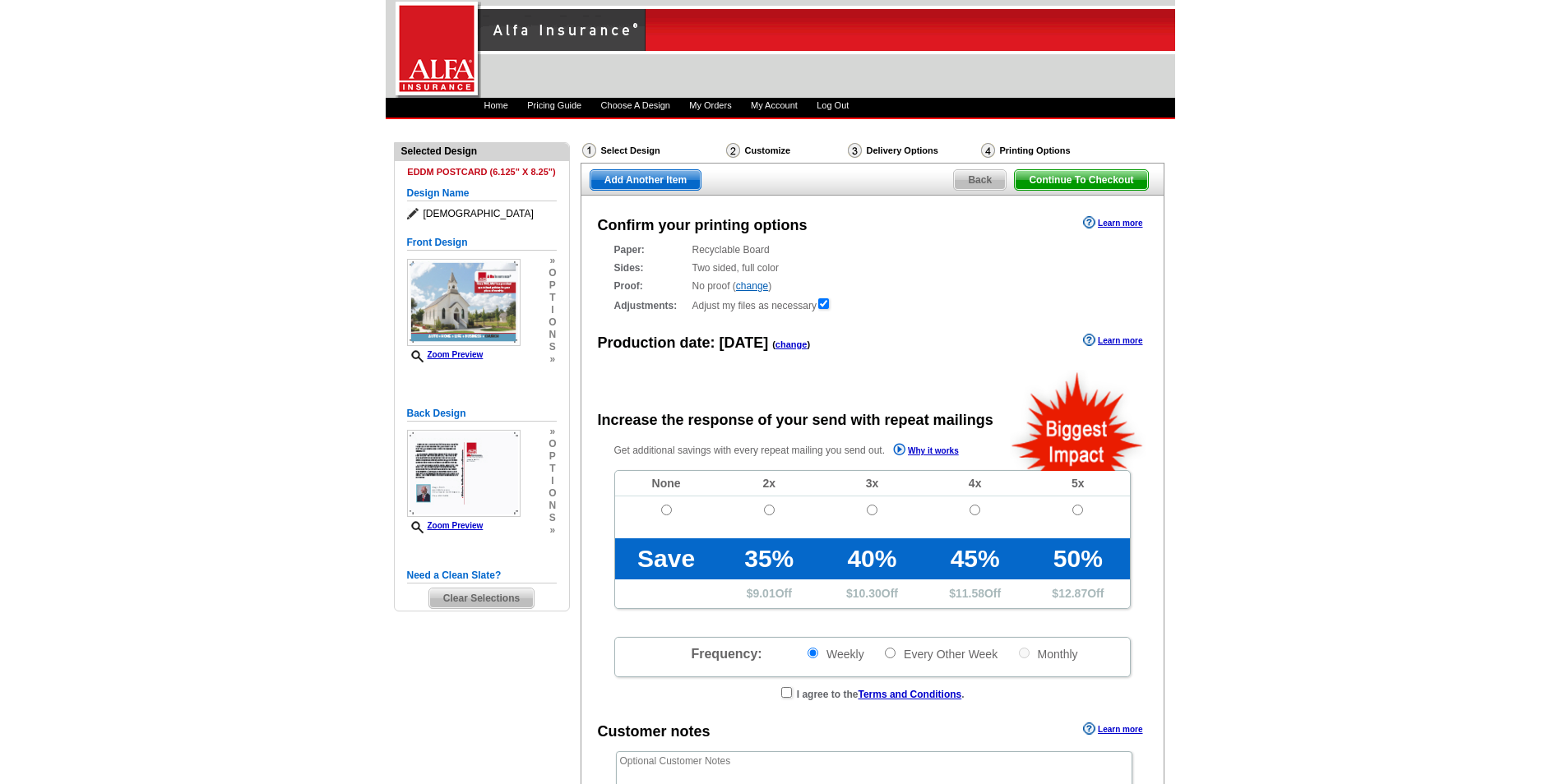
radio input "false"
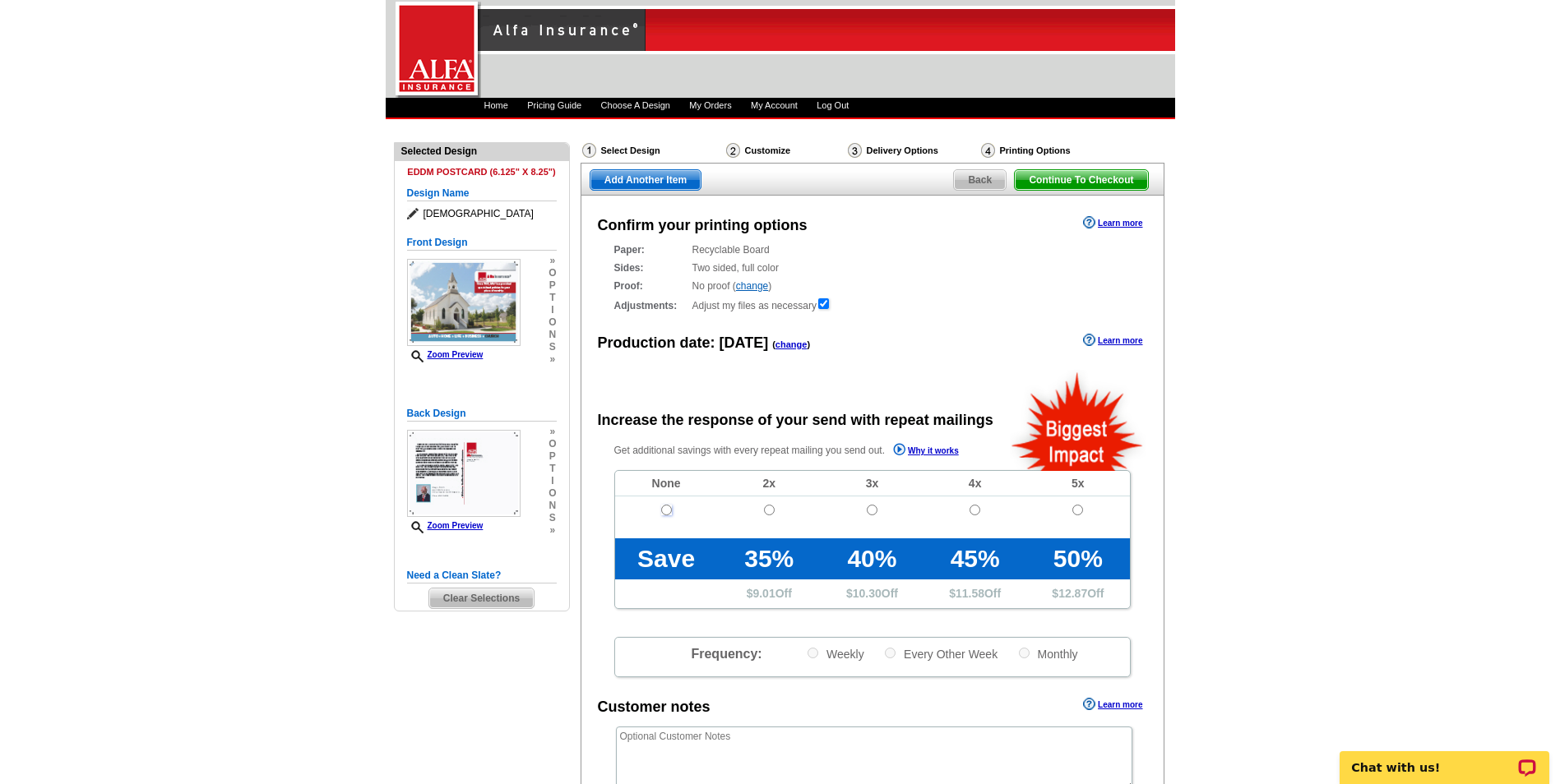
click at [668, 513] on input "radio" at bounding box center [667, 510] width 11 height 11
radio input "true"
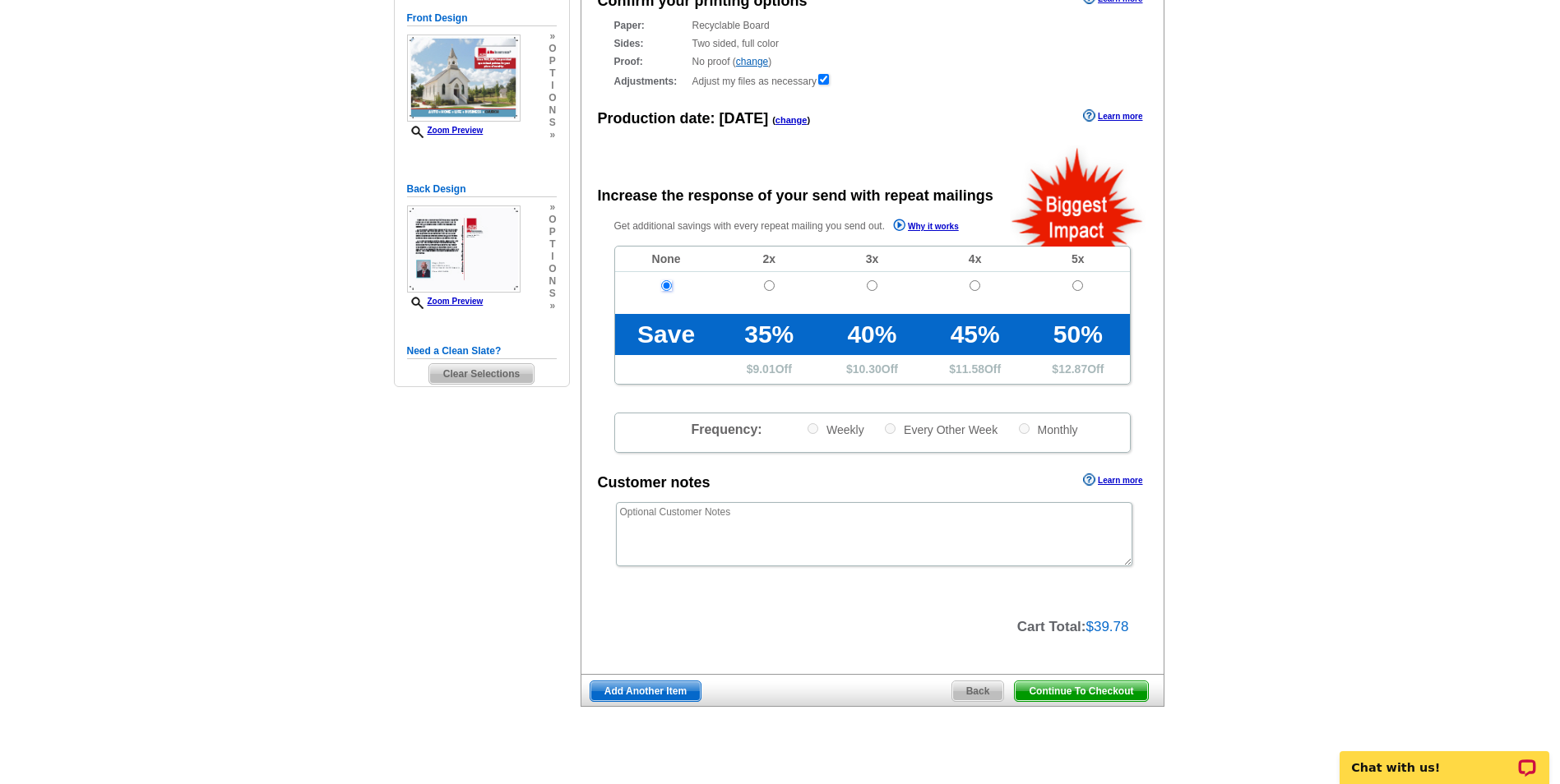
scroll to position [247, 0]
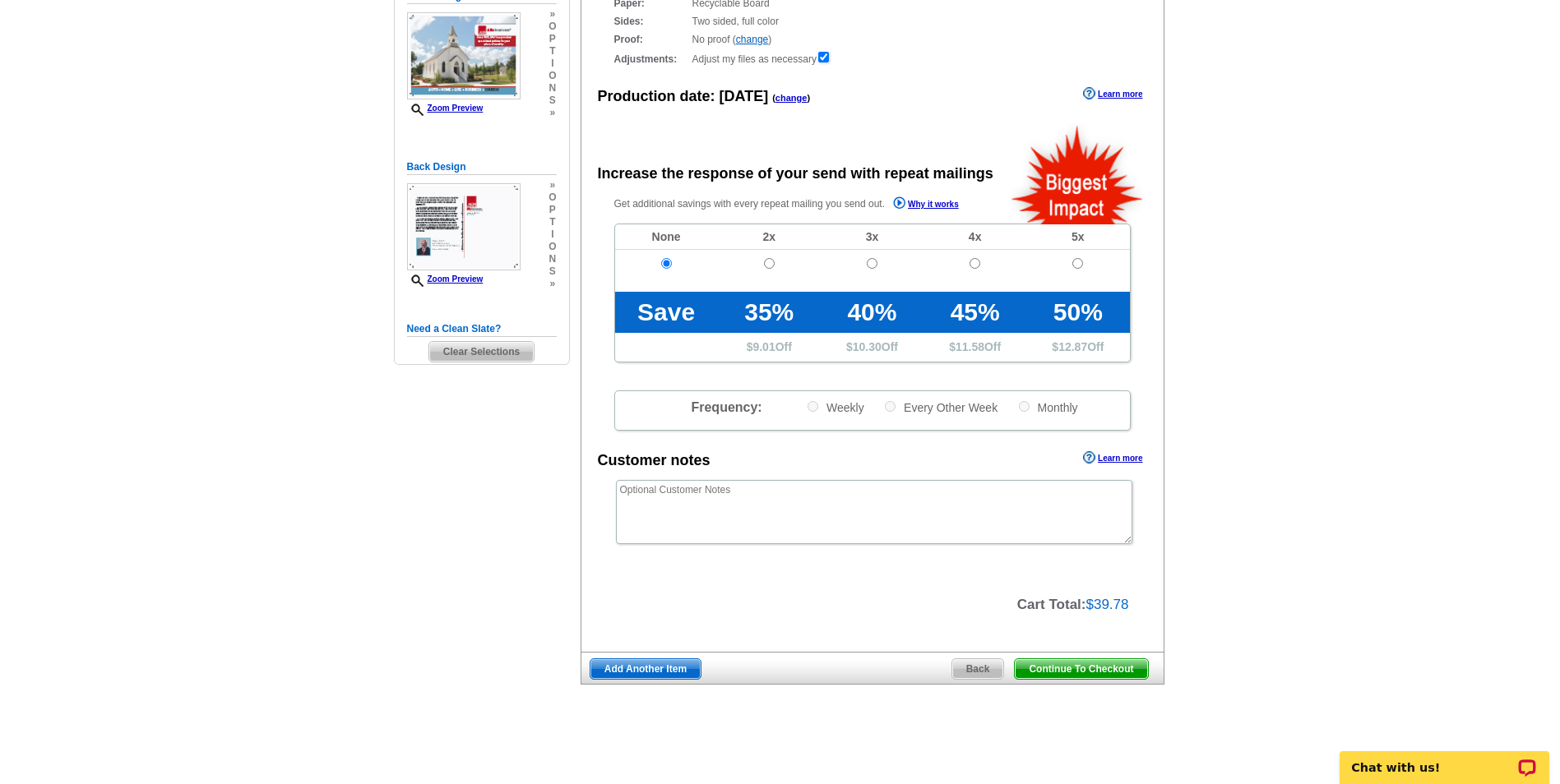
click at [1100, 670] on span "Continue To Checkout" at bounding box center [1080, 669] width 132 height 20
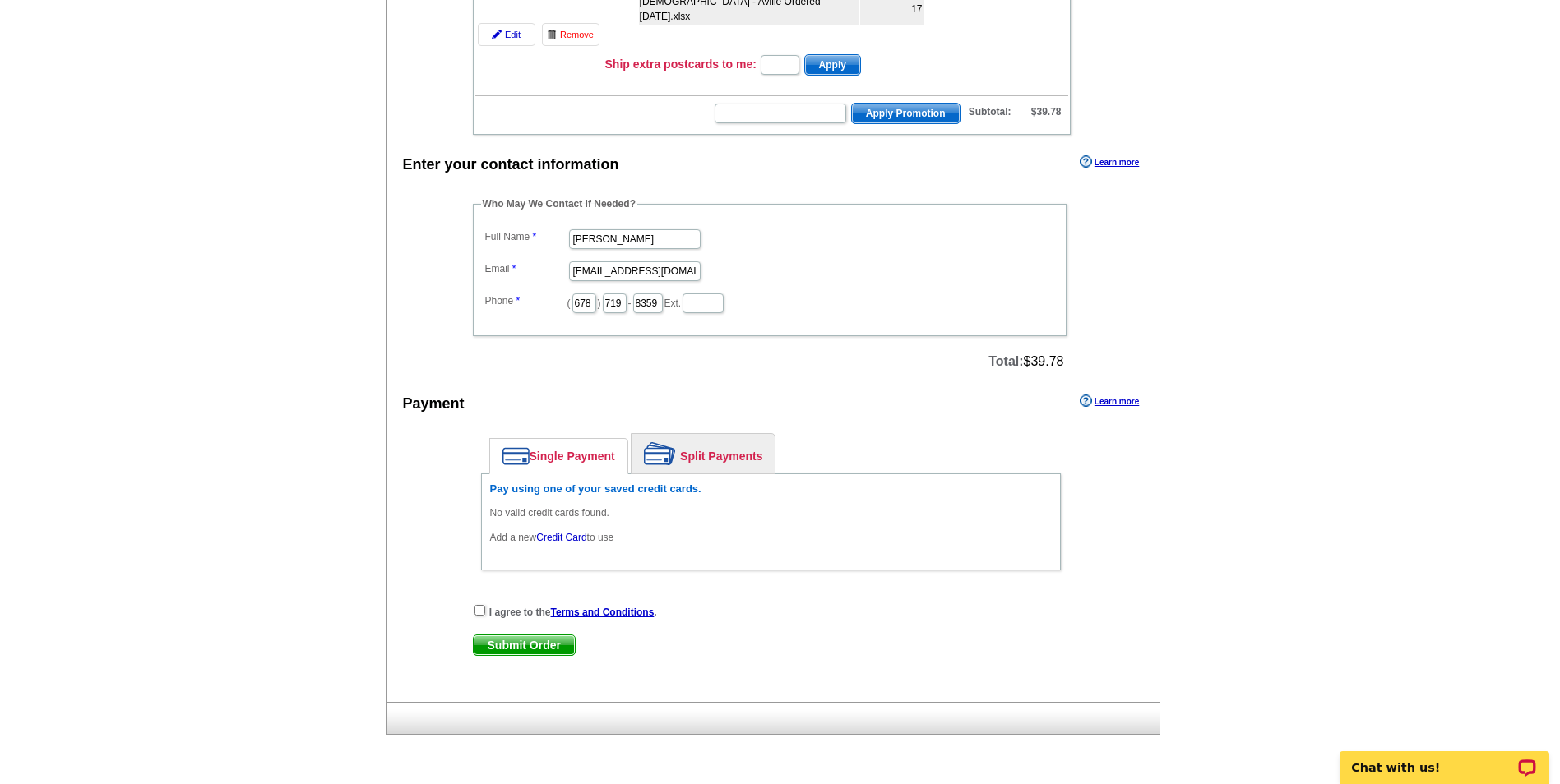
scroll to position [375, 0]
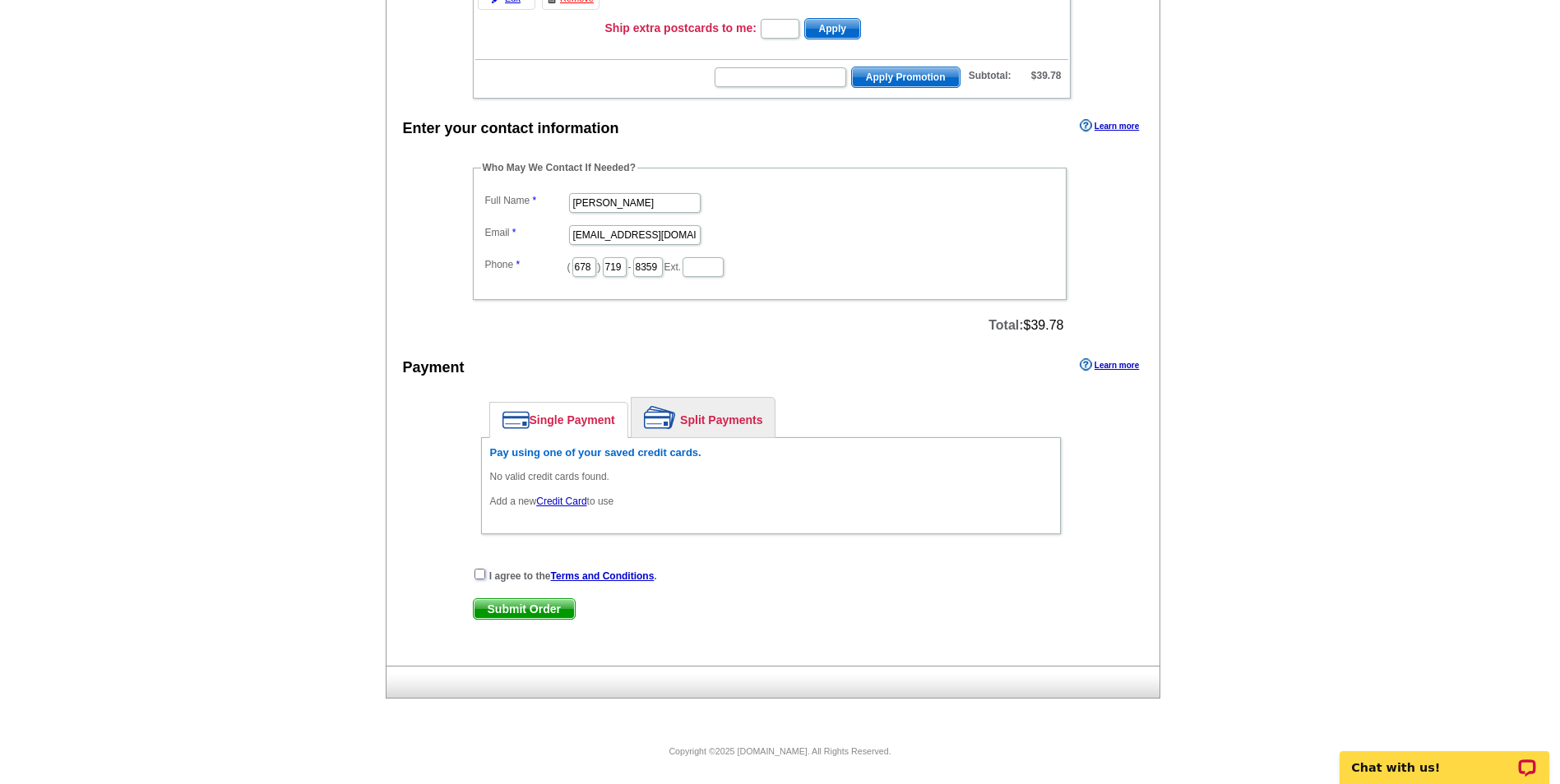
click at [480, 576] on input "checkbox" at bounding box center [480, 575] width 11 height 11
checkbox input "true"
click at [585, 453] on h6 "Pay using one of your saved credit cards." at bounding box center [770, 453] width 562 height 13
click at [532, 611] on span "Submit Order" at bounding box center [524, 609] width 101 height 20
click at [555, 452] on h6 "Pay using one of your saved credit cards." at bounding box center [770, 453] width 562 height 13
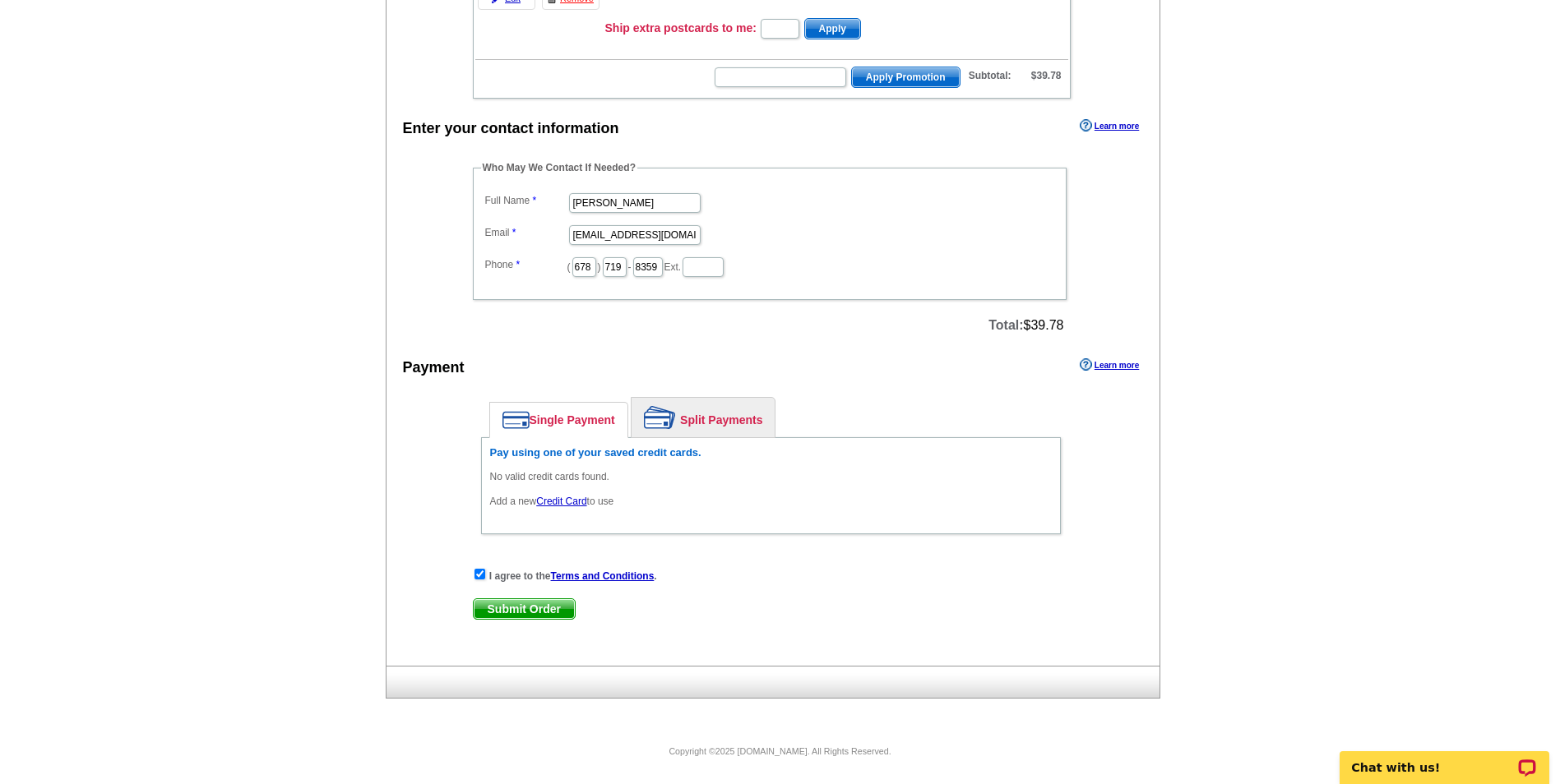
click at [552, 501] on link "Credit Card" at bounding box center [561, 501] width 50 height 12
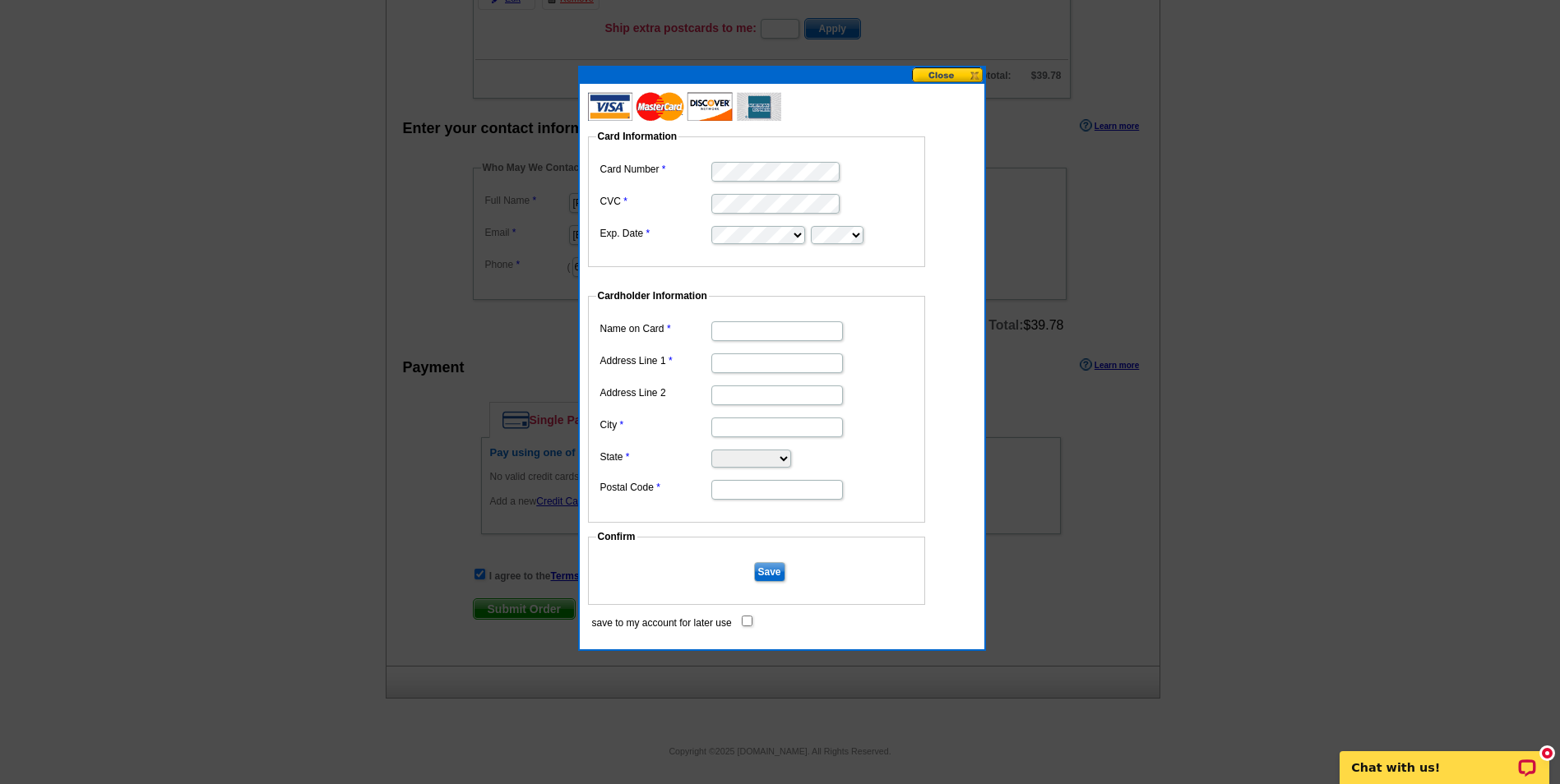
scroll to position [0, 0]
click at [781, 328] on input "Name on Card" at bounding box center [777, 331] width 131 height 20
type input "[PERSON_NAME]"
type input "[STREET_ADDRESS]"
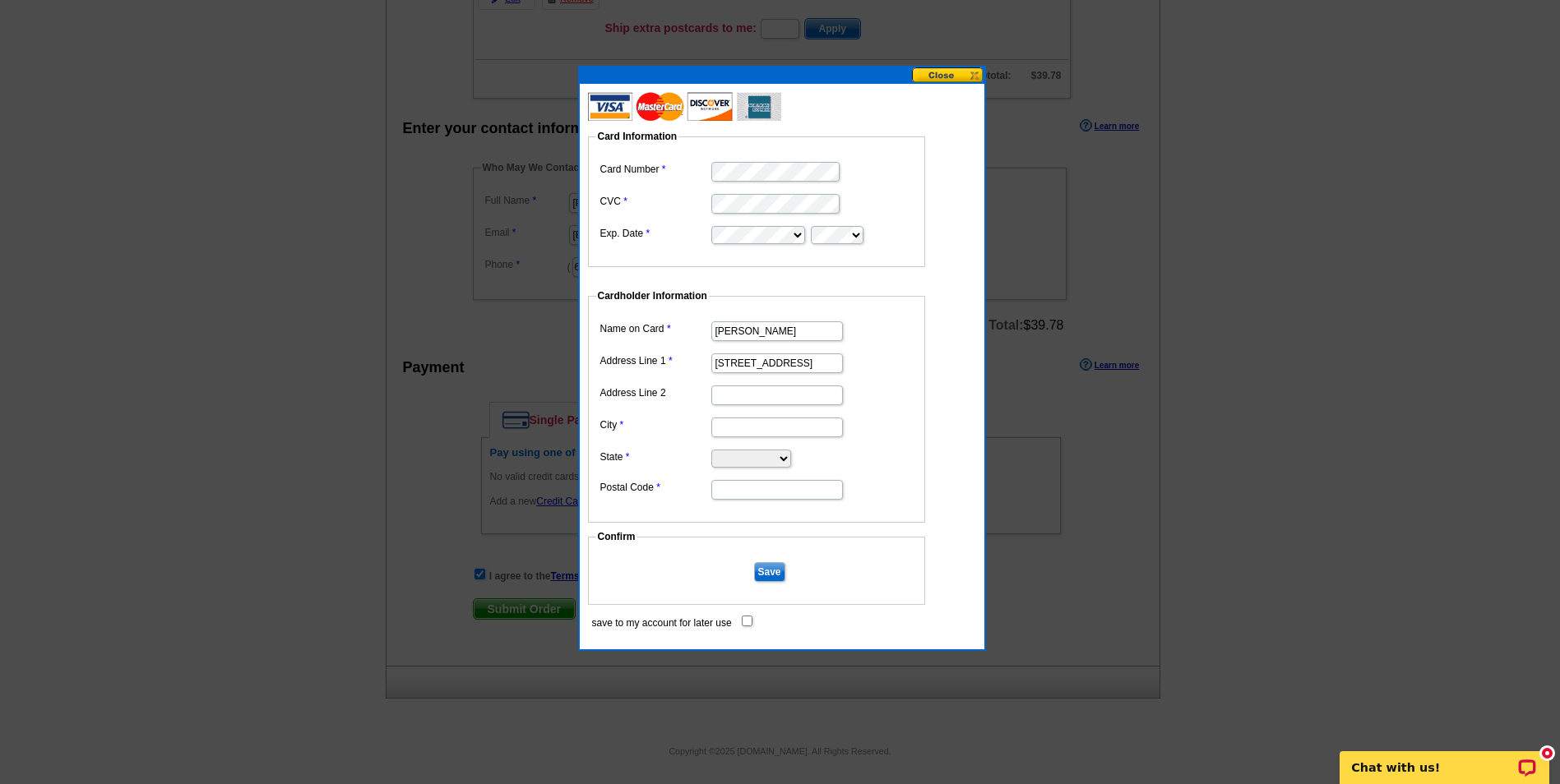
scroll to position [0, 0]
type input "[GEOGRAPHIC_DATA]"
select select "GA"
type input "30120"
click at [776, 574] on input "Save" at bounding box center [770, 573] width 31 height 20
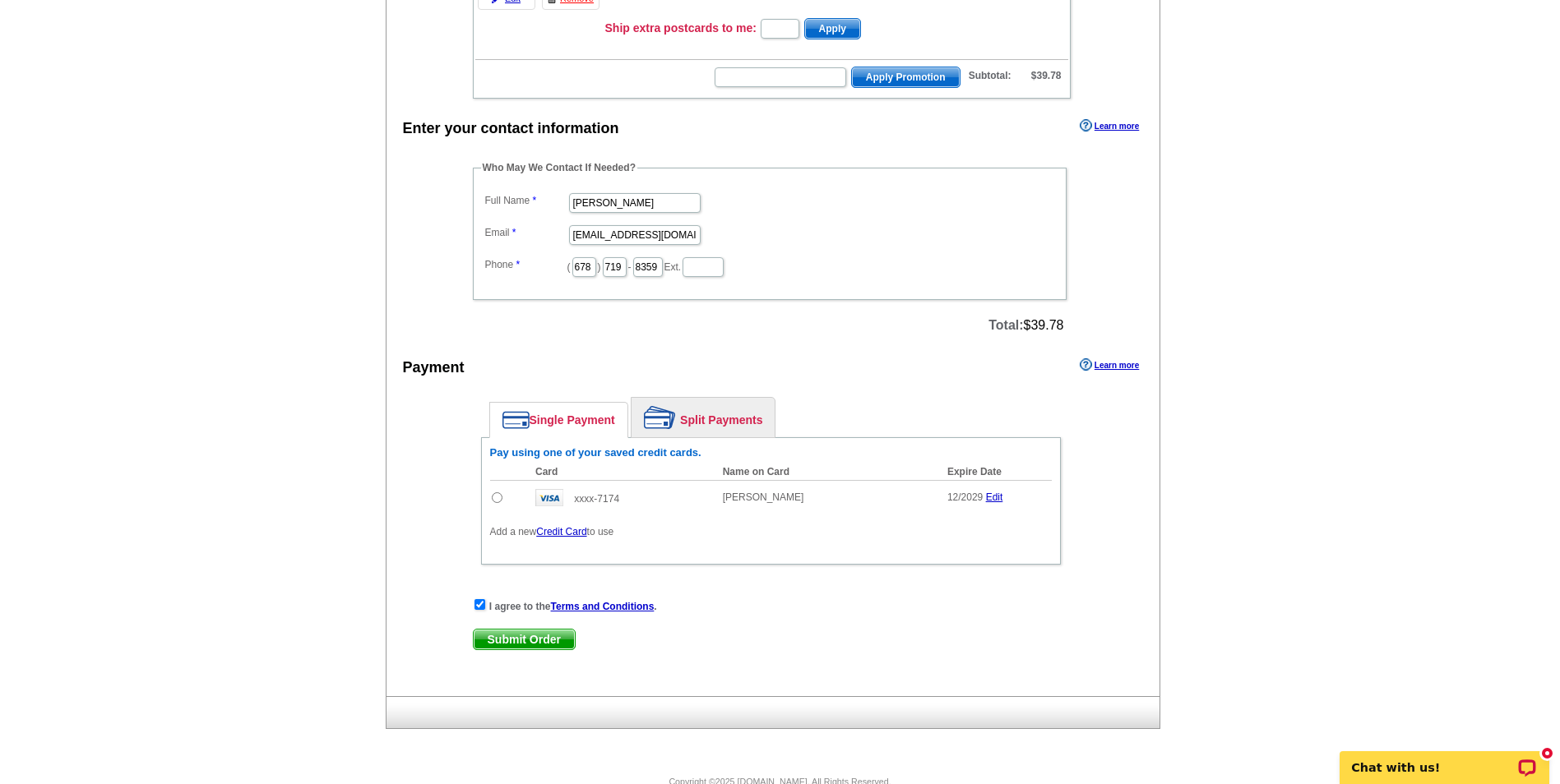
click at [551, 638] on span "Submit Order" at bounding box center [524, 640] width 101 height 20
click at [504, 500] on td at bounding box center [509, 497] width 38 height 35
click at [497, 498] on input "radio" at bounding box center [497, 498] width 11 height 11
radio input "true"
click at [537, 639] on span "Submit Order" at bounding box center [524, 640] width 101 height 20
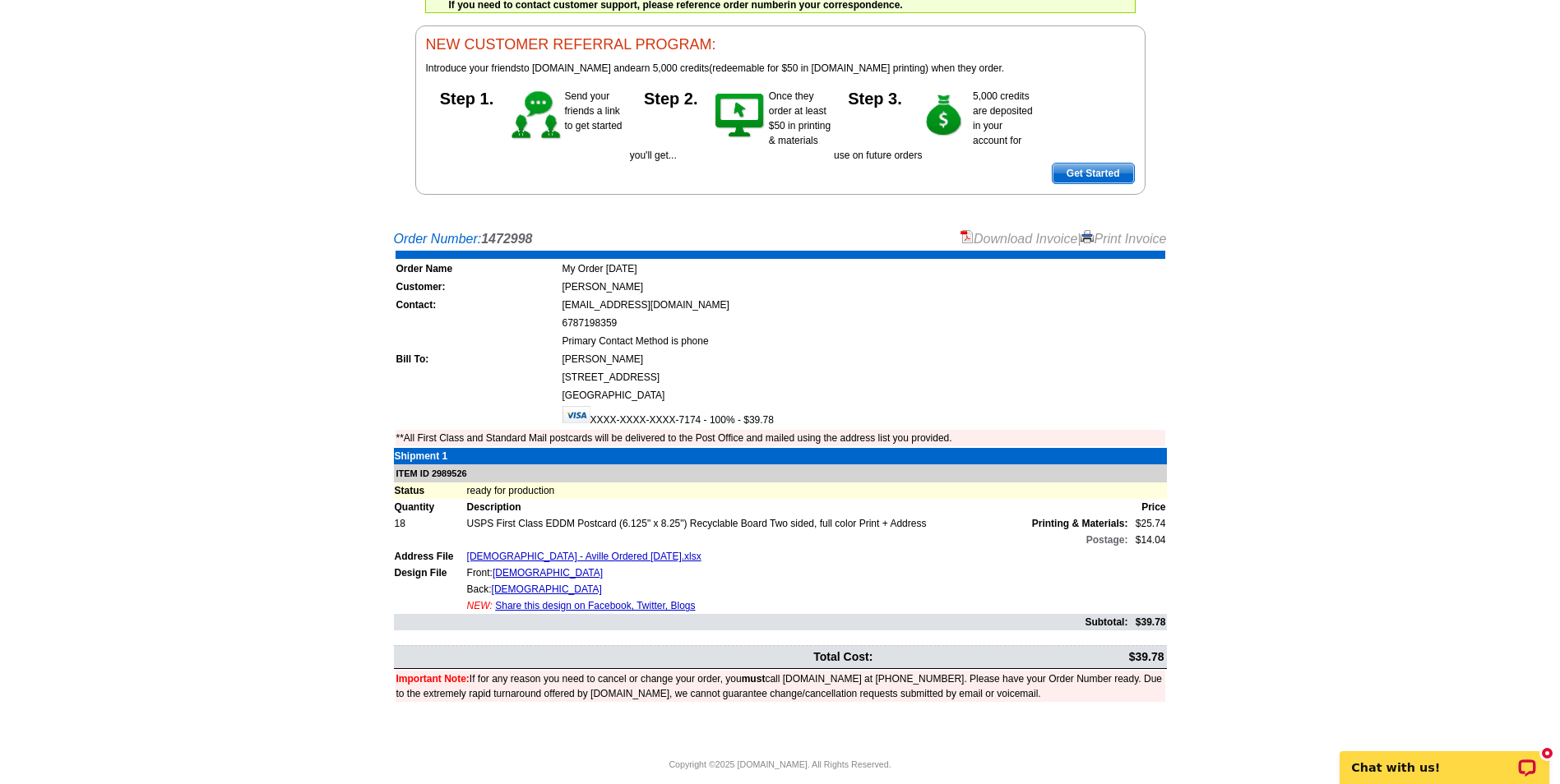
scroll to position [155, 0]
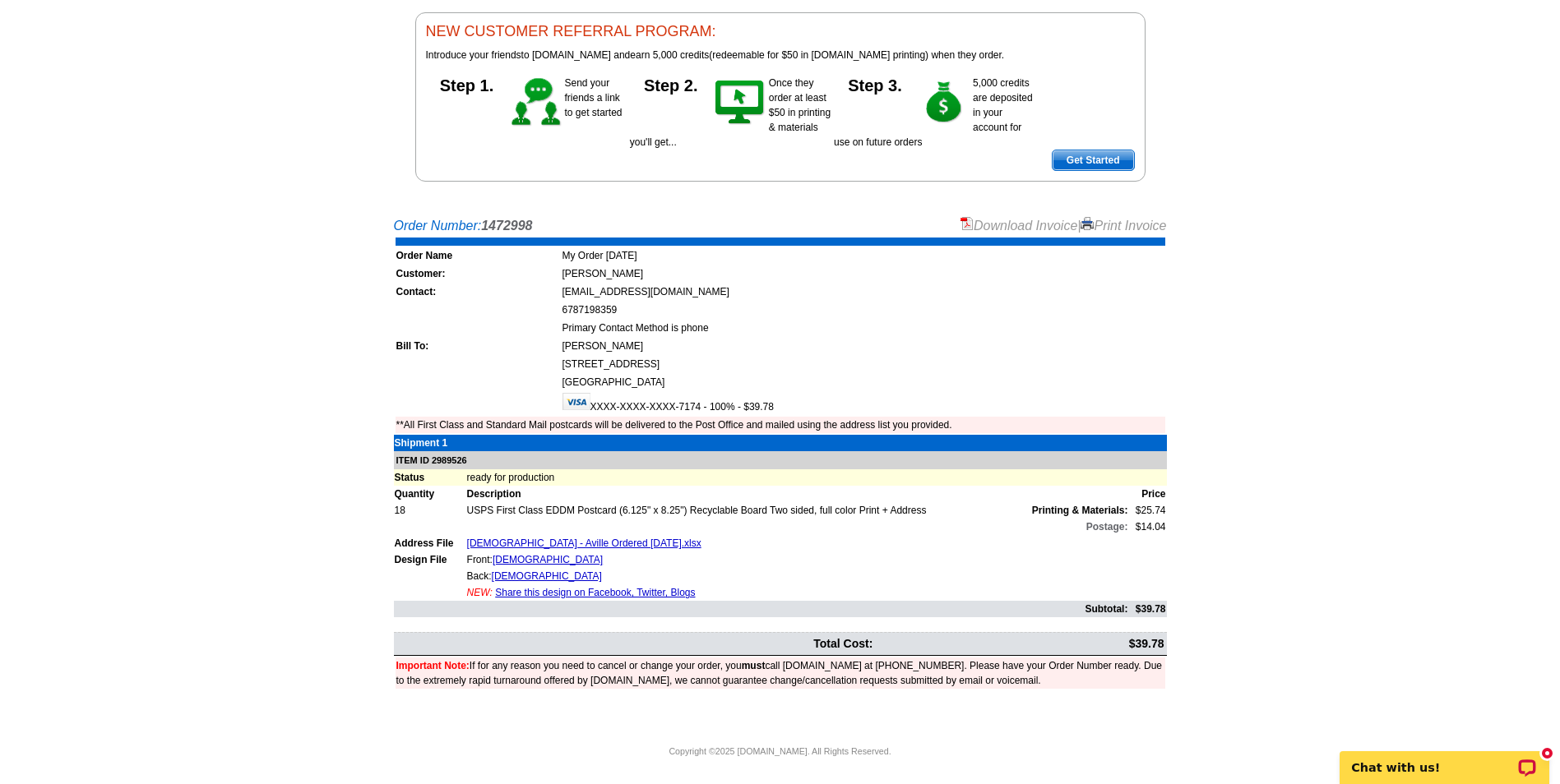
click at [1127, 223] on link "Print Invoice" at bounding box center [1123, 225] width 86 height 14
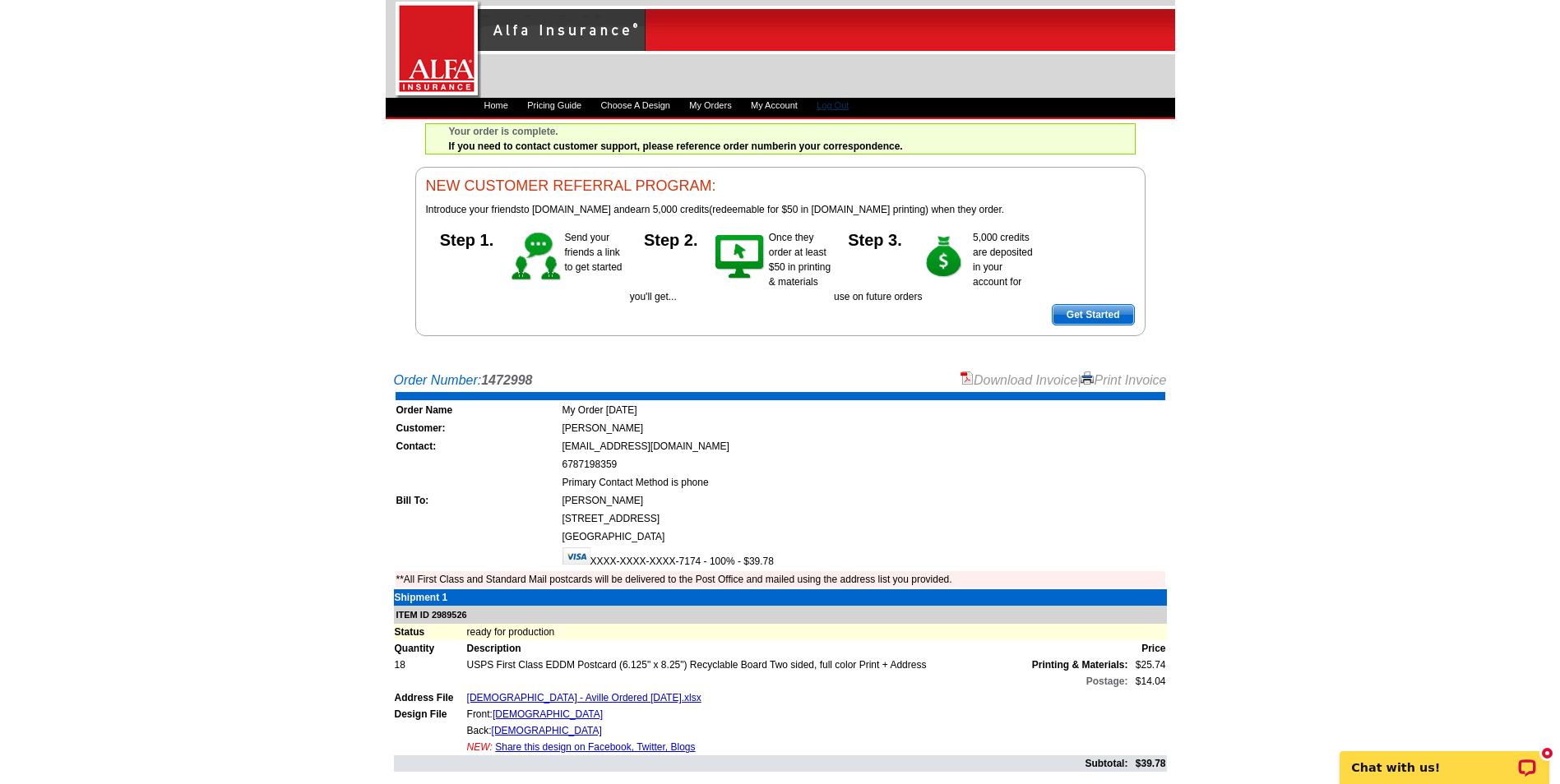
click at [849, 106] on link "Log Out" at bounding box center [832, 105] width 32 height 10
